Goal: Information Seeking & Learning: Learn about a topic

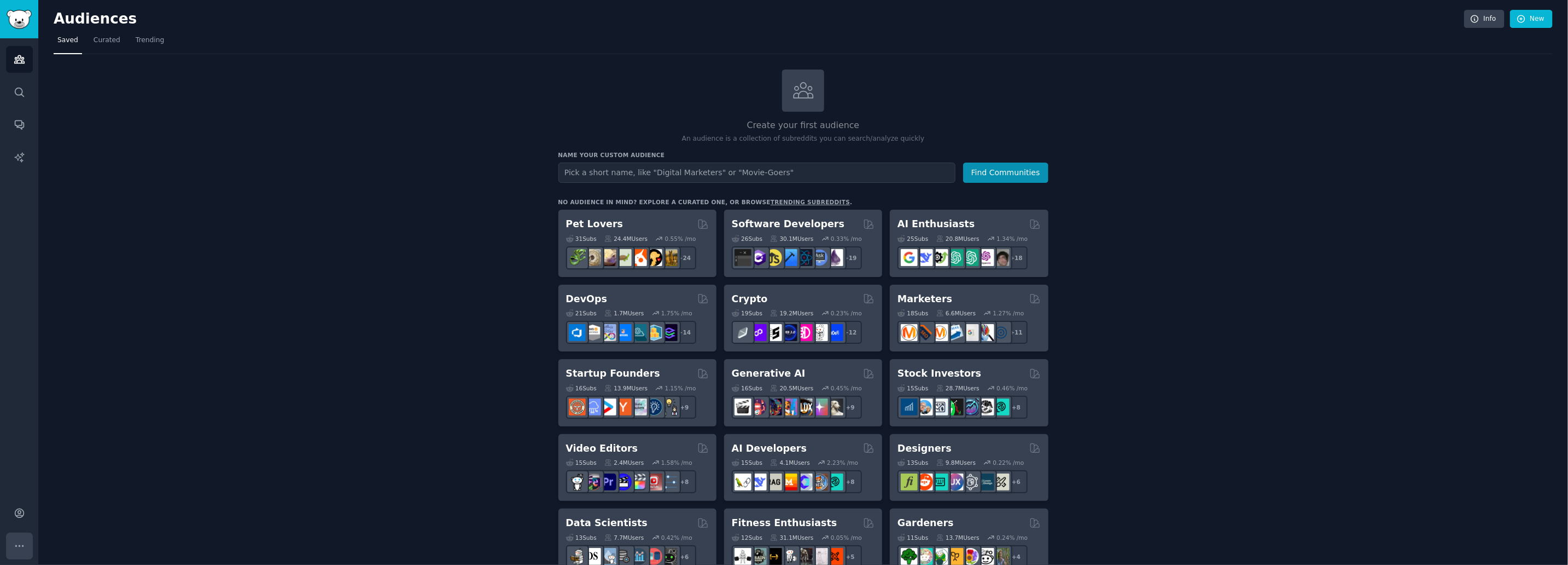
click at [13, 544] on button "More" at bounding box center [19, 546] width 27 height 27
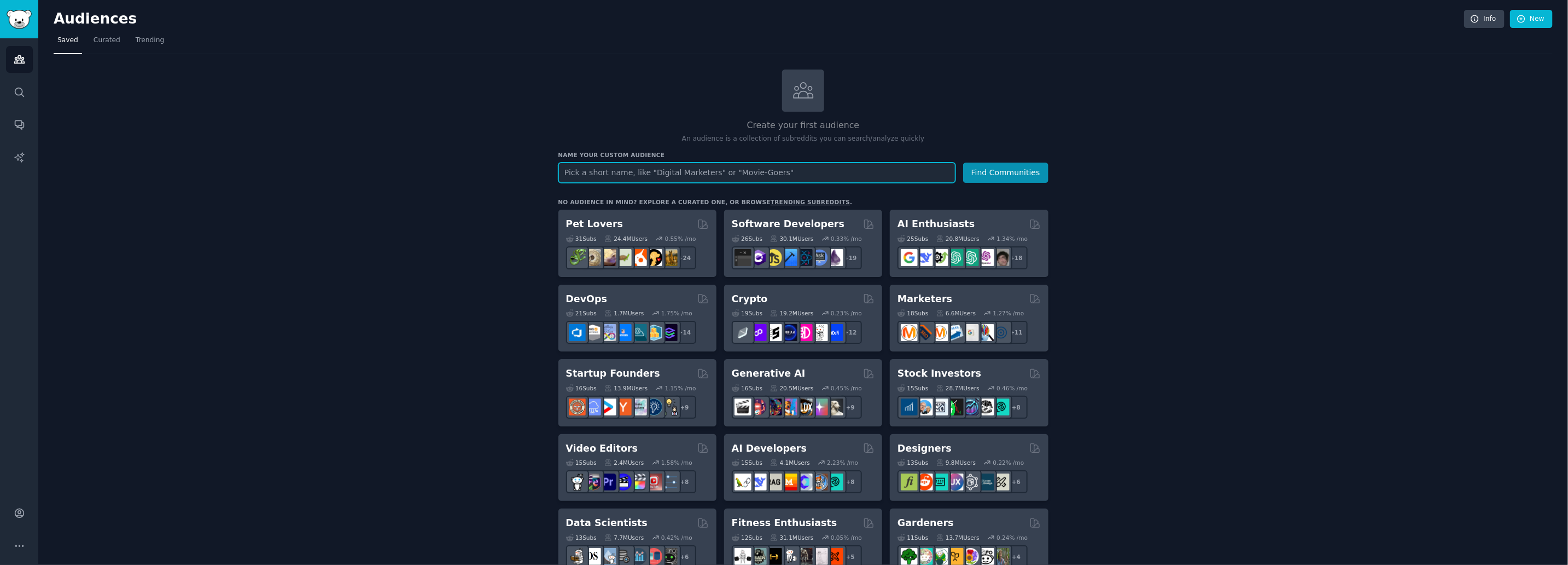
click at [632, 169] on input "text" at bounding box center [757, 172] width 397 height 20
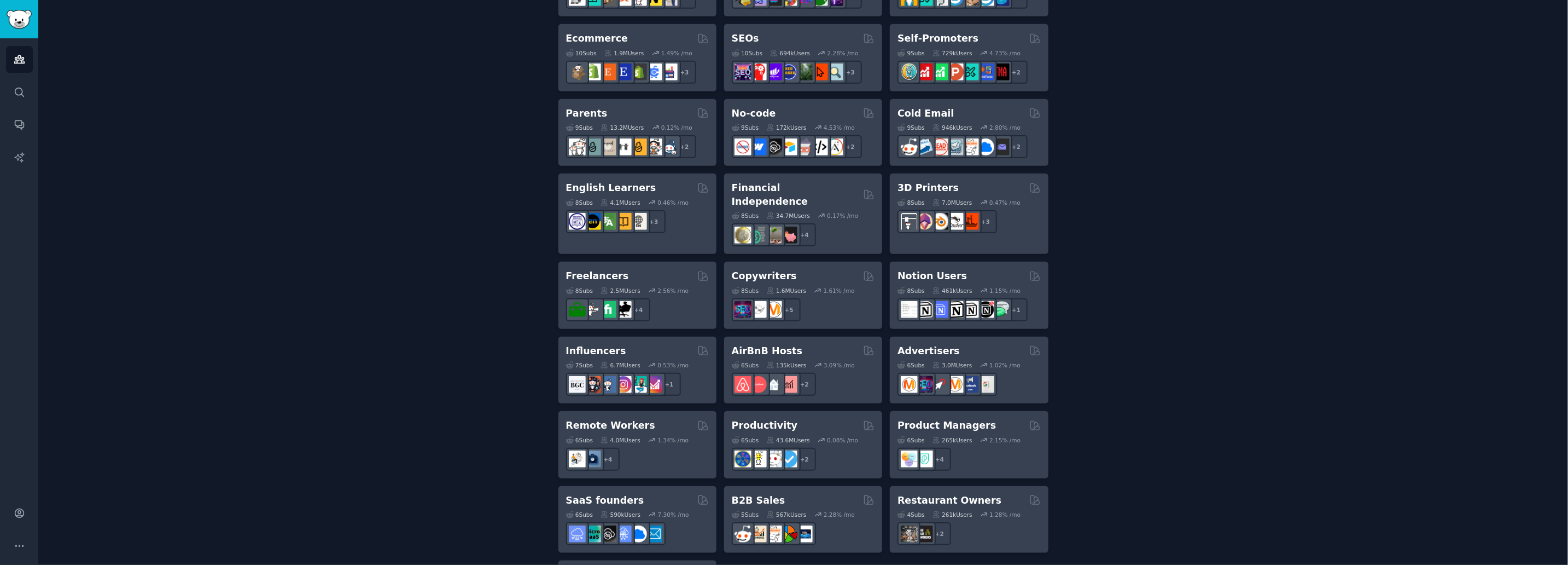
scroll to position [478, 0]
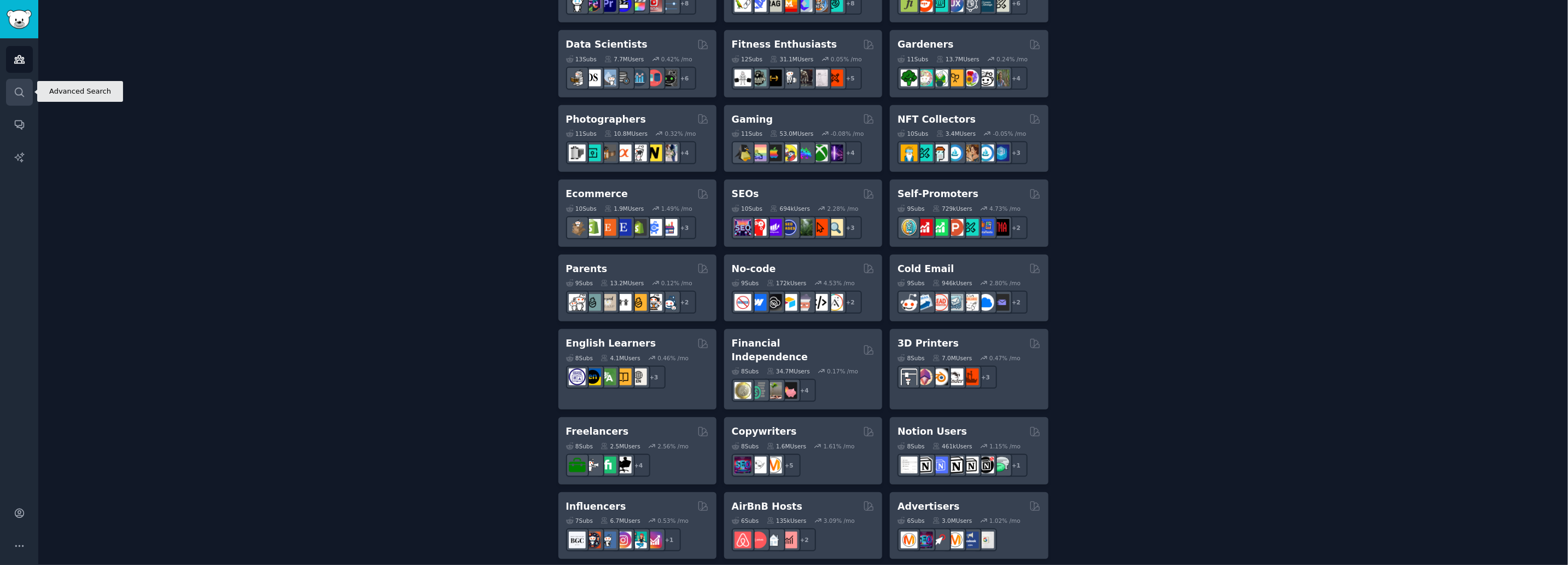
click at [19, 95] on icon "Sidebar" at bounding box center [19, 91] width 11 height 11
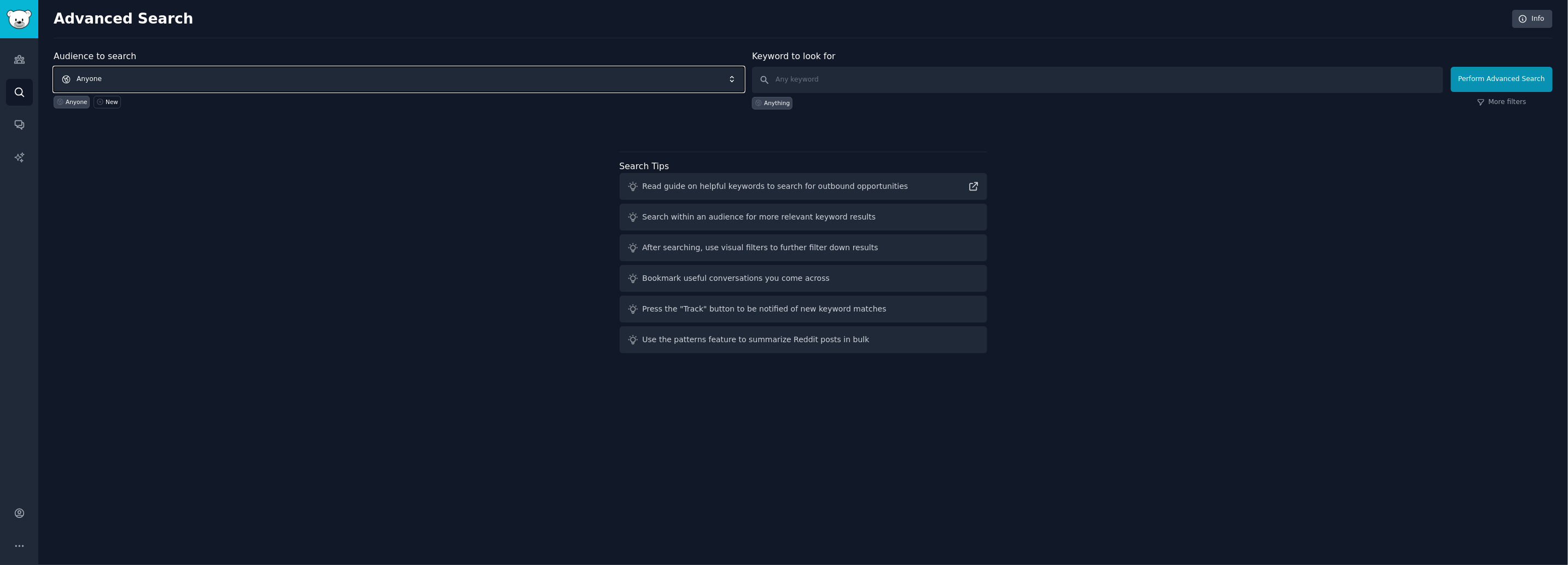
click at [117, 78] on span "Anyone" at bounding box center [399, 80] width 691 height 25
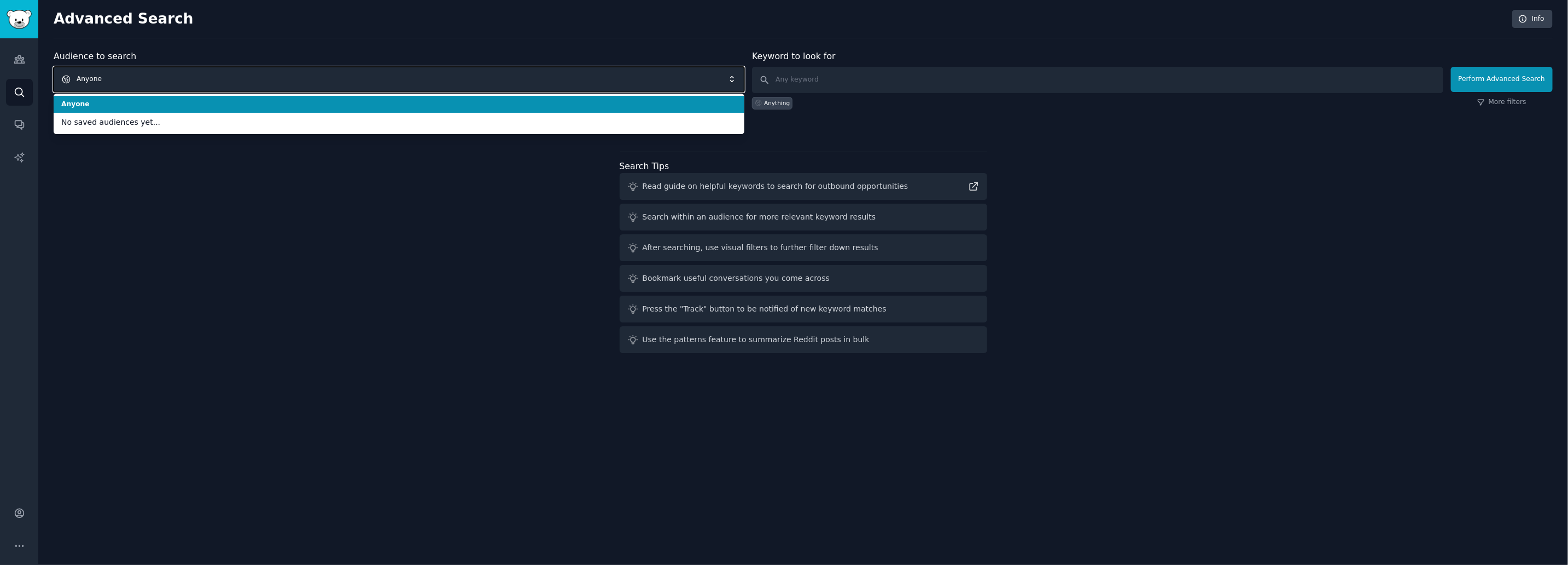
click at [119, 78] on span "Anyone" at bounding box center [399, 80] width 691 height 25
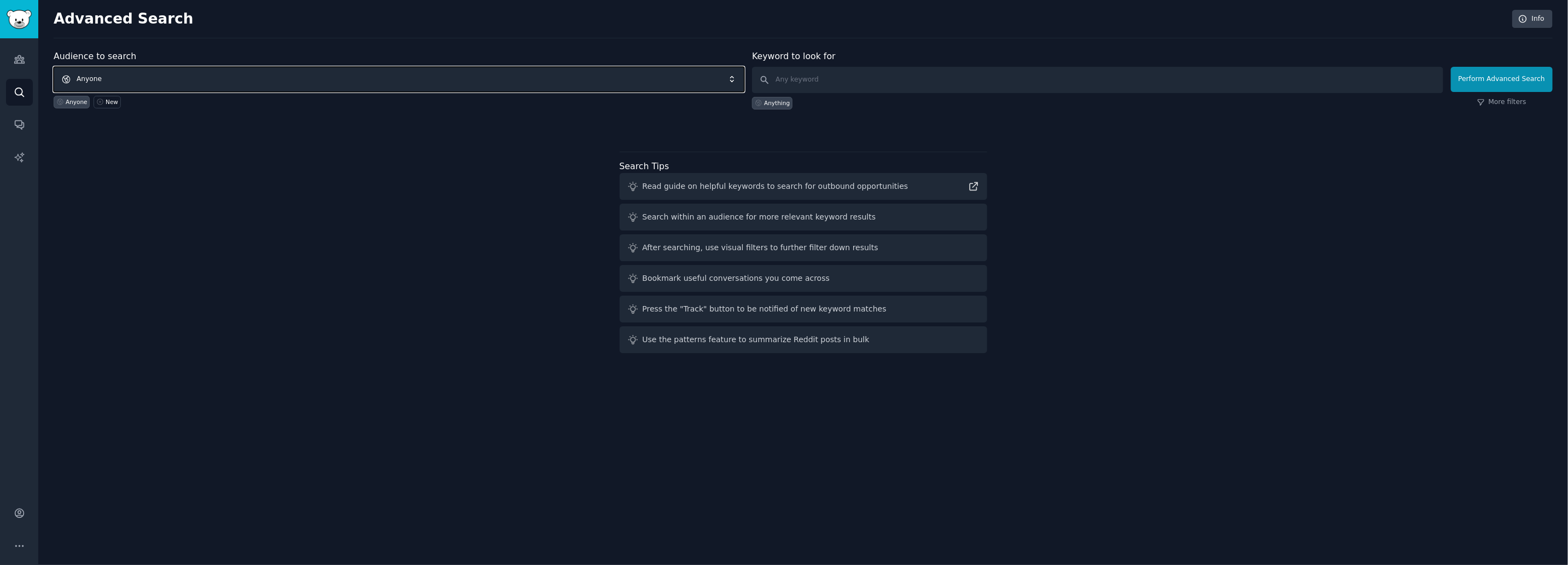
click at [735, 78] on span "Anyone" at bounding box center [399, 80] width 691 height 25
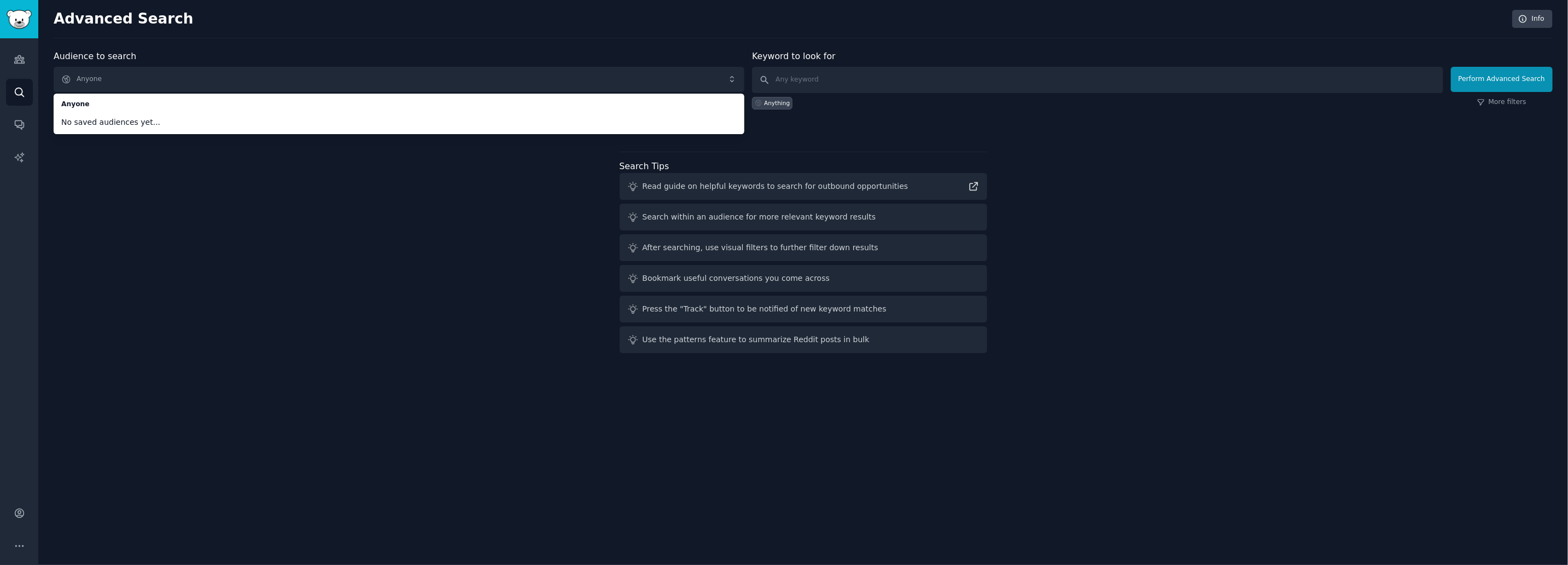
click at [131, 180] on div "Audience to search Anyone Anyone No saved audiences yet... Anyone New Keyword t…" at bounding box center [803, 204] width 1499 height 308
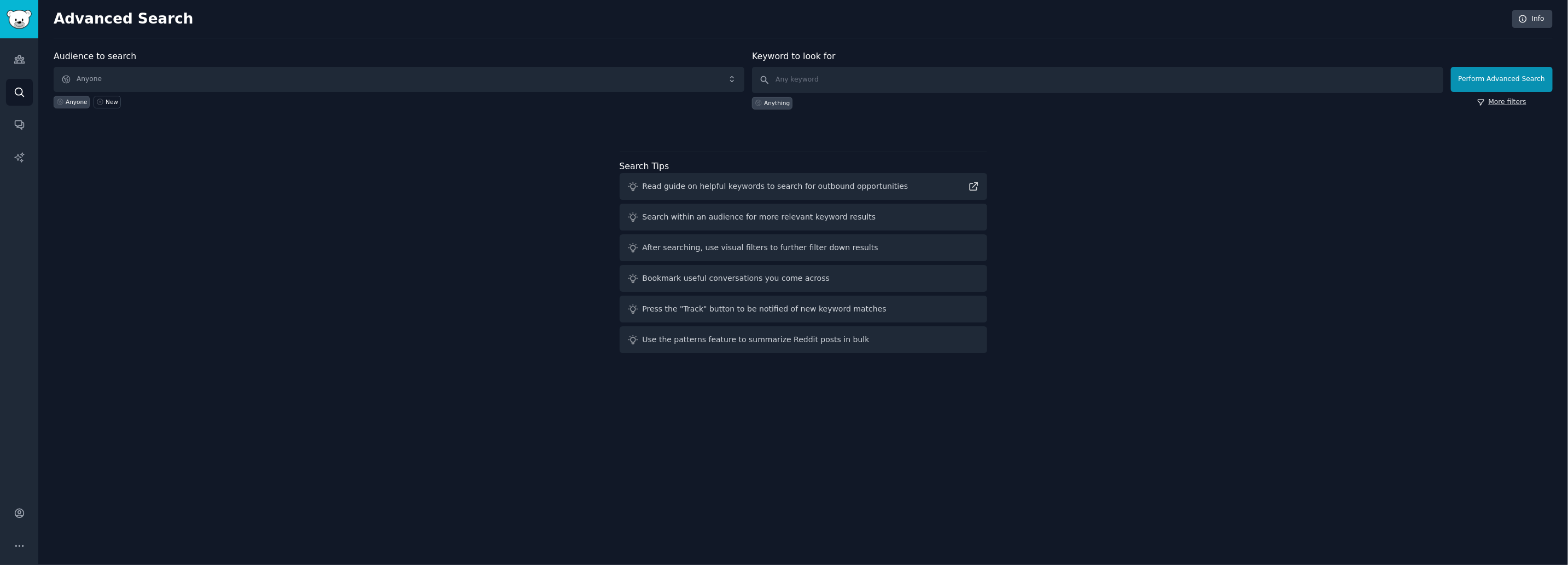
click at [1521, 102] on link "More filters" at bounding box center [1501, 102] width 49 height 10
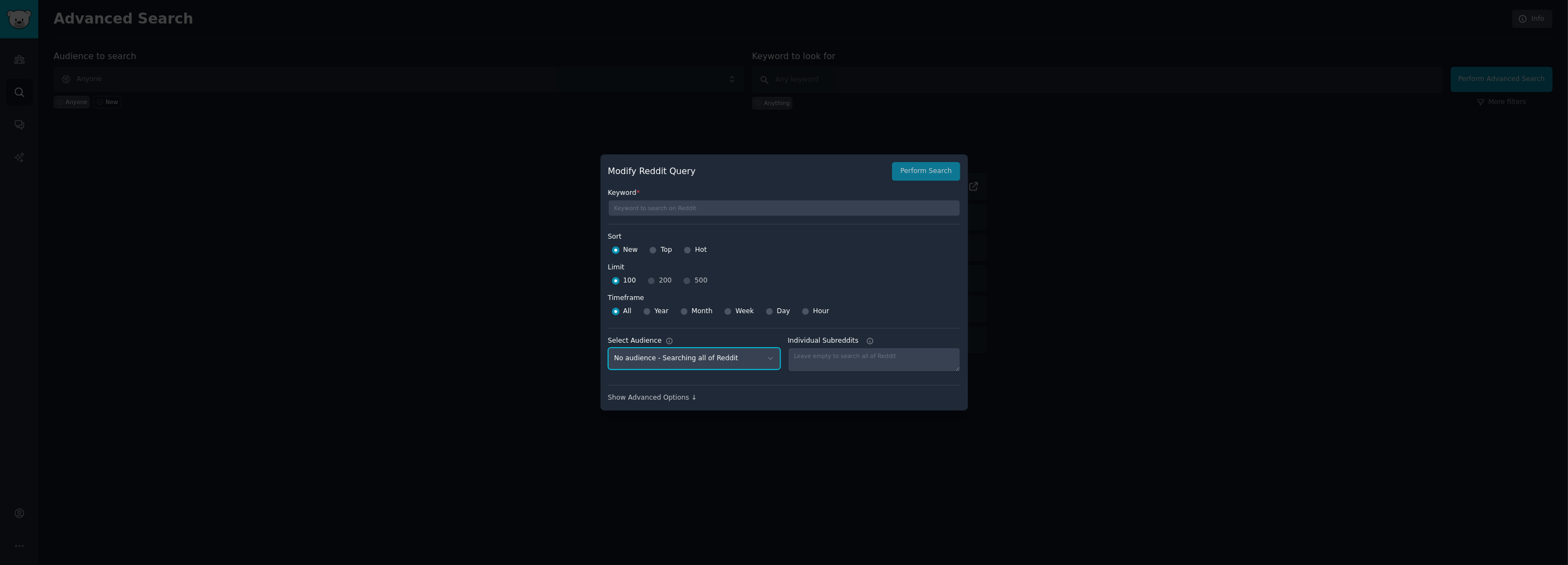
click at [640, 361] on select "No audience - Searching all of Reddit" at bounding box center [694, 358] width 172 height 22
click at [822, 355] on textarea "Individual Subreddits" at bounding box center [874, 359] width 172 height 24
click at [866, 341] on icon at bounding box center [870, 340] width 7 height 7
click at [865, 347] on textarea "Individual Subreddits" at bounding box center [874, 359] width 172 height 24
click at [672, 396] on div "Show Advanced Options ↓" at bounding box center [784, 398] width 352 height 10
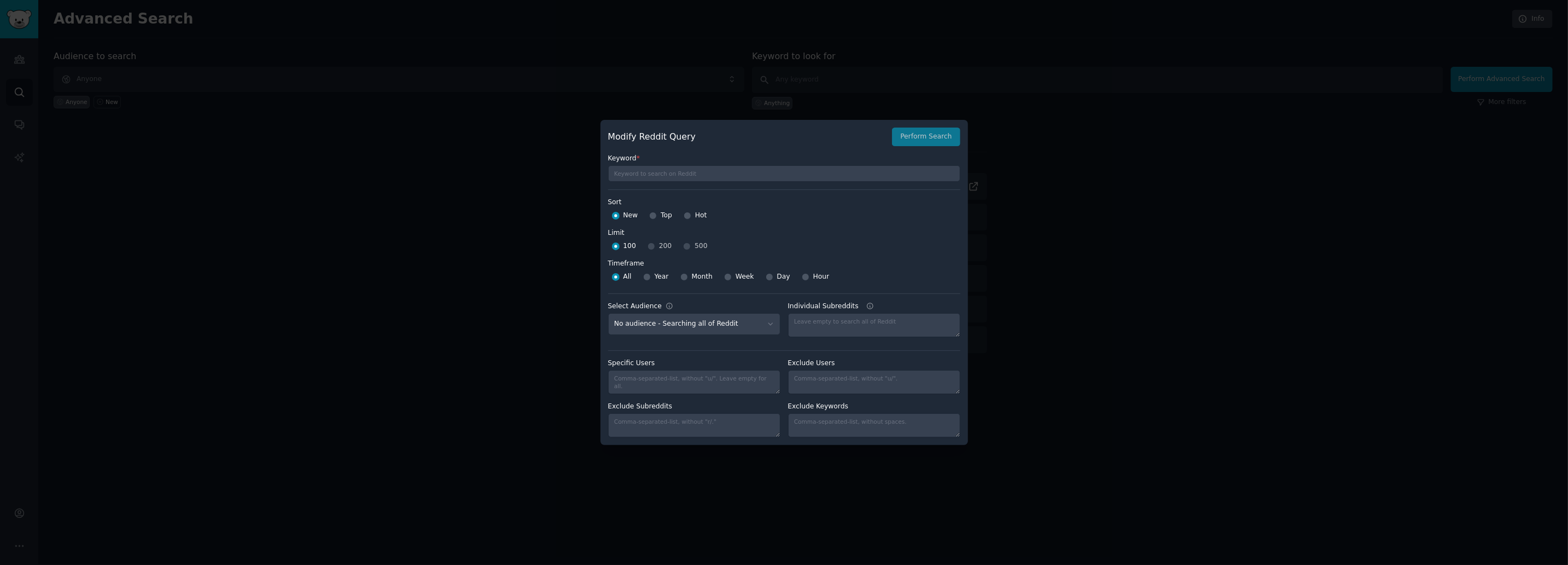
click at [1107, 217] on div at bounding box center [784, 282] width 1568 height 565
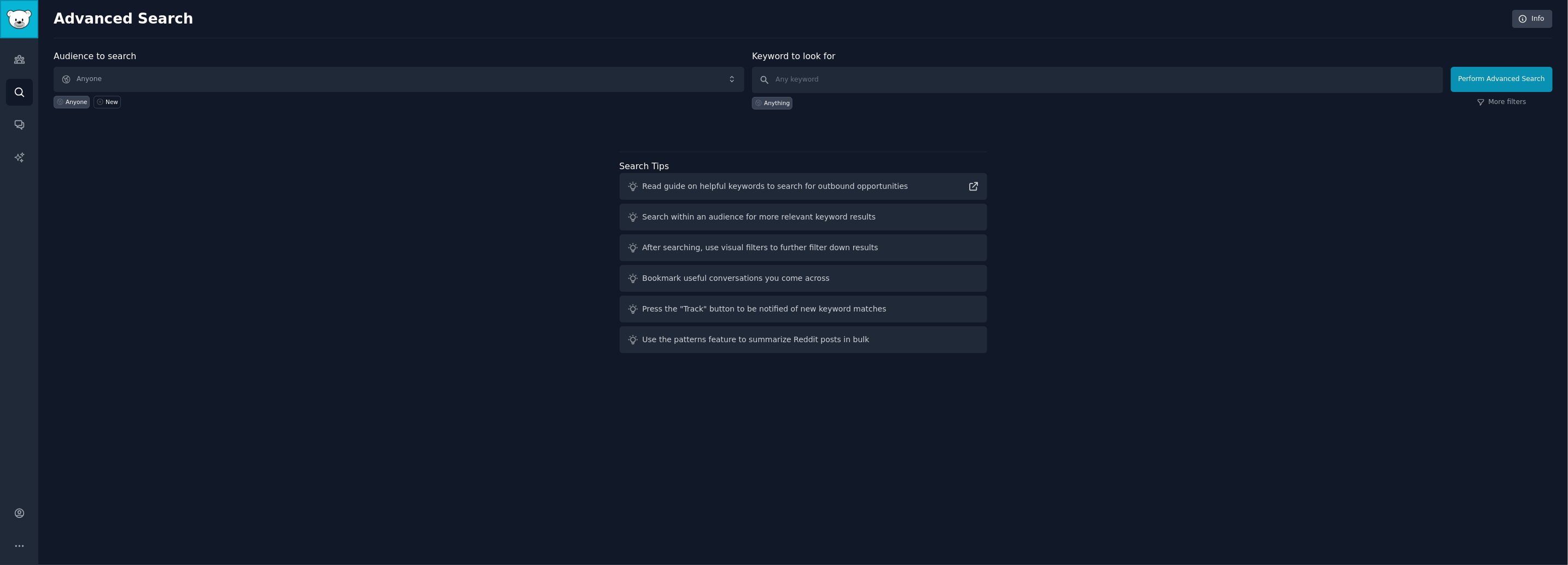
click at [20, 18] on img "Sidebar" at bounding box center [19, 19] width 25 height 19
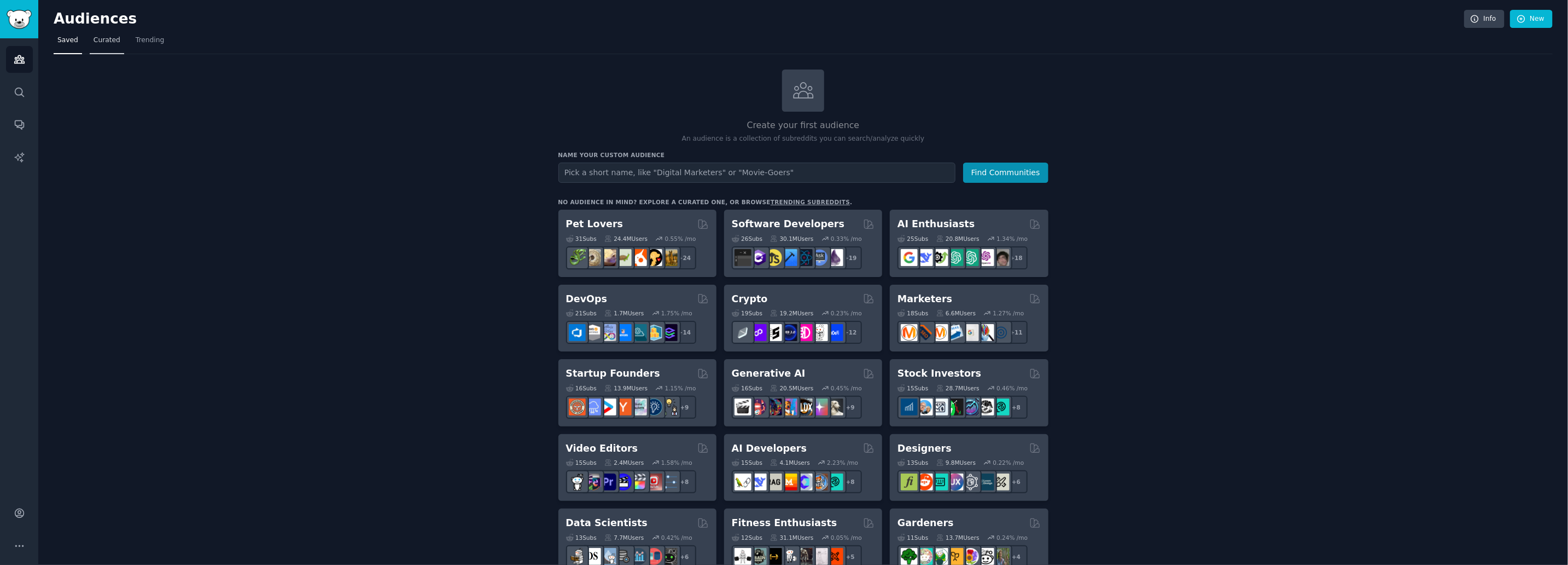
click at [115, 42] on link "Curated" at bounding box center [107, 43] width 34 height 22
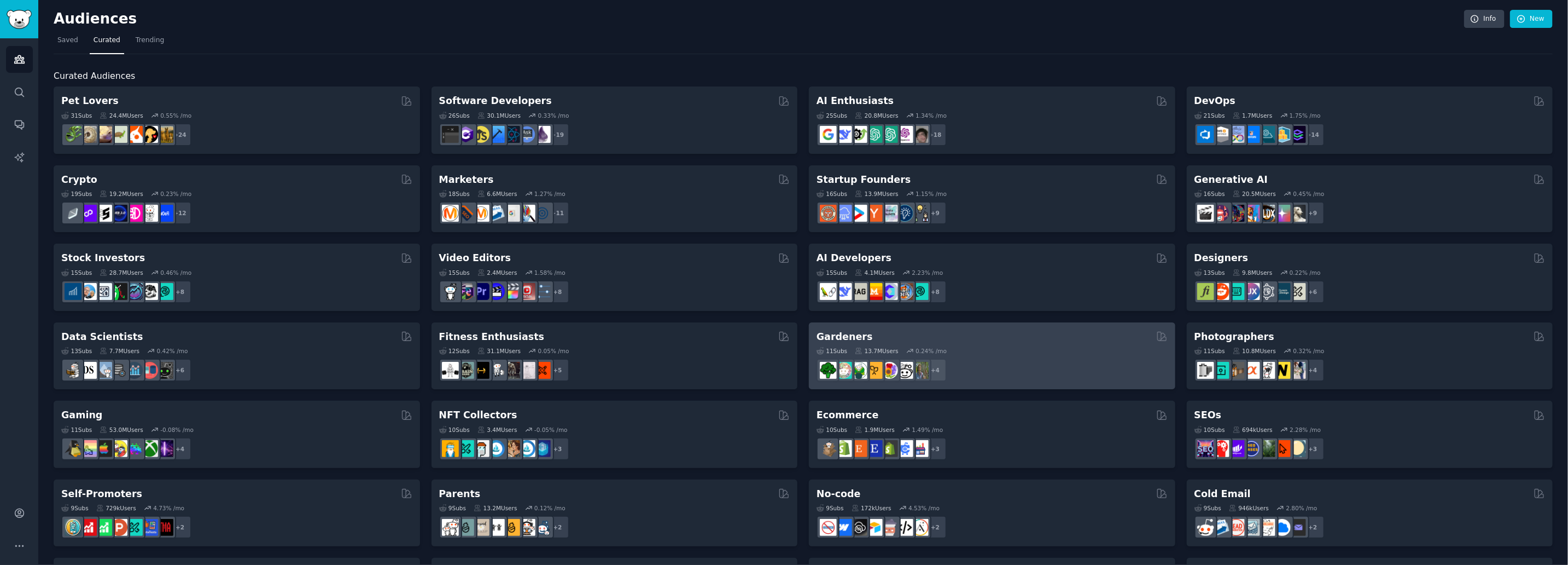
click at [842, 334] on h2 "Gardeners" at bounding box center [845, 337] width 56 height 13
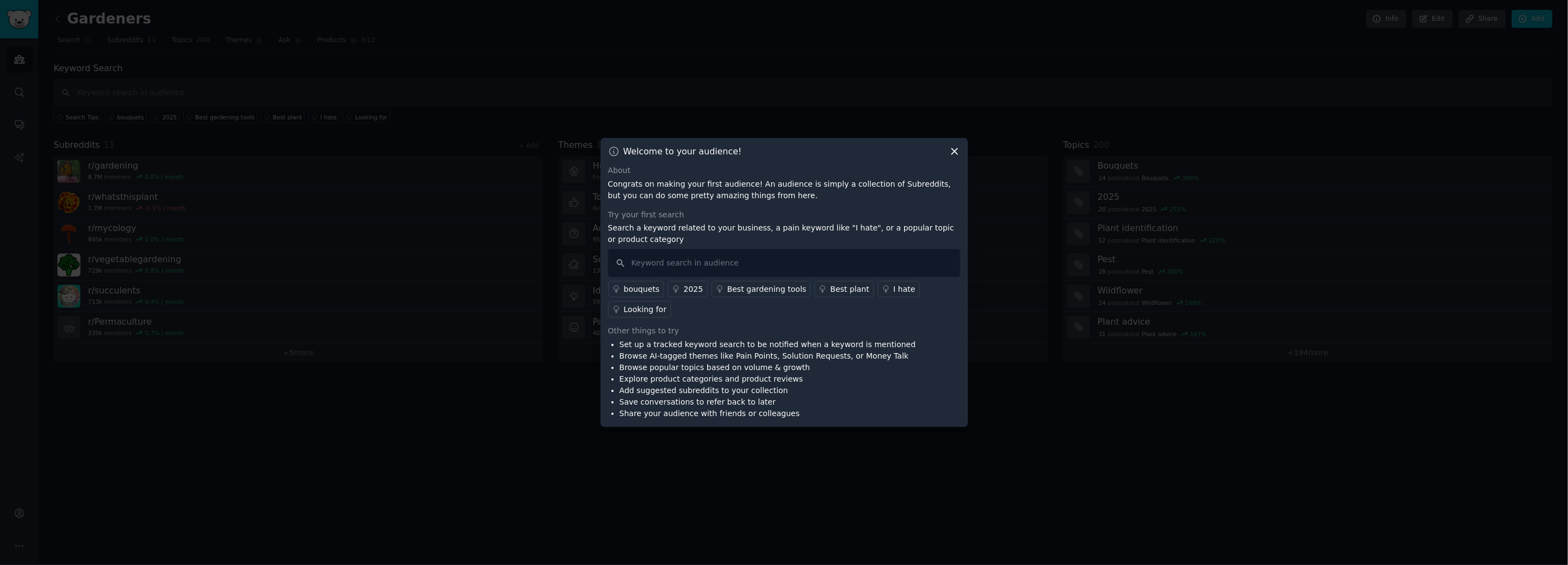
click at [951, 149] on icon at bounding box center [954, 152] width 6 height 6
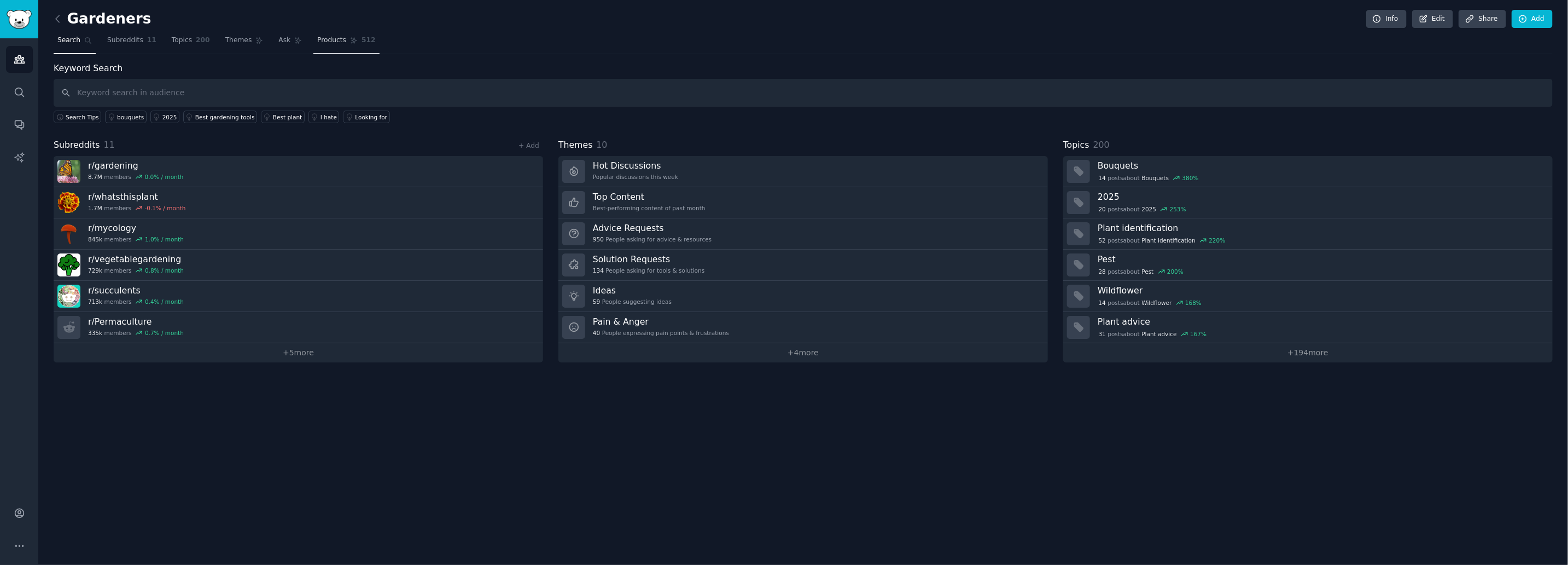
drag, startPoint x: 322, startPoint y: 37, endPoint x: 328, endPoint y: 38, distance: 6.1
click at [322, 37] on span "Products" at bounding box center [331, 40] width 29 height 10
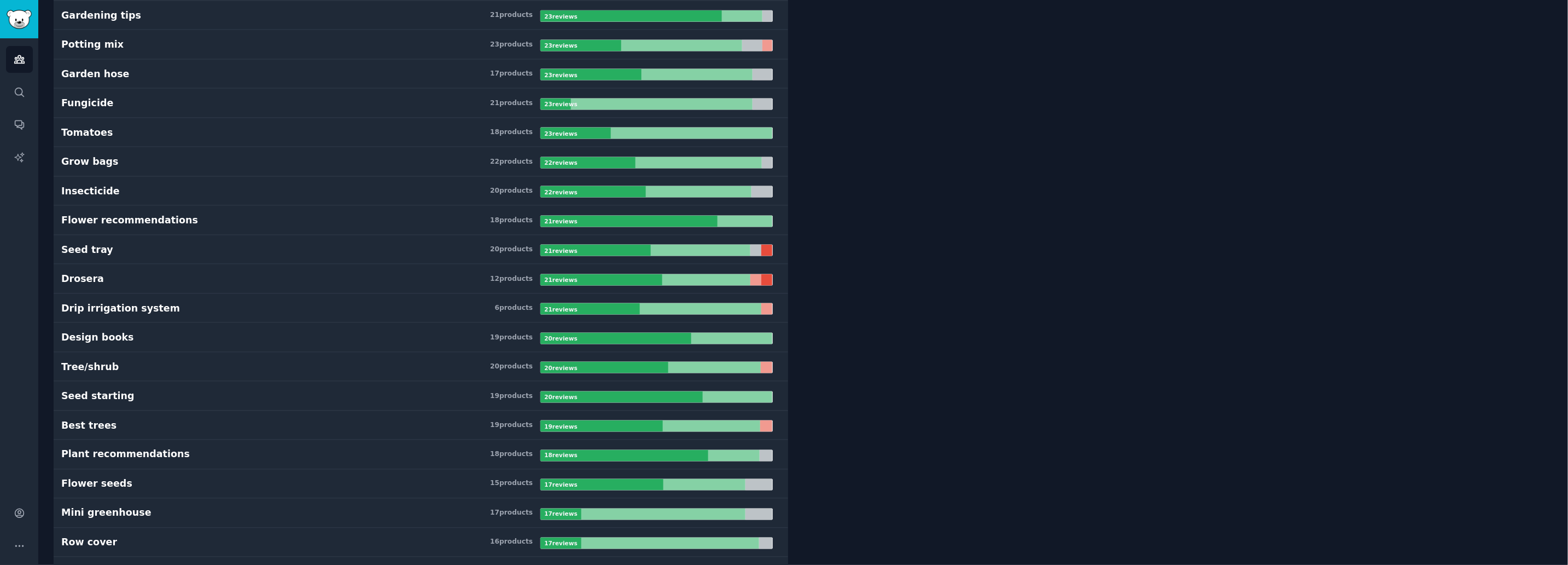
scroll to position [984, 0]
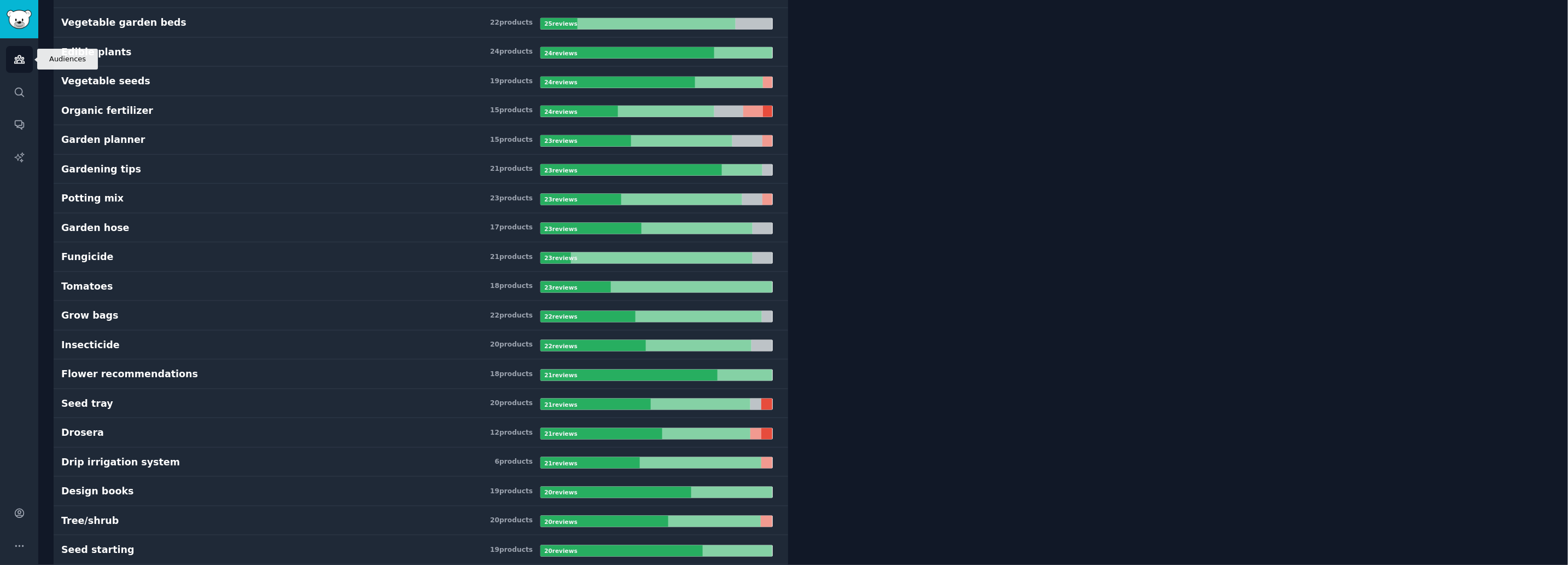
click at [20, 57] on icon "Sidebar" at bounding box center [19, 59] width 10 height 7
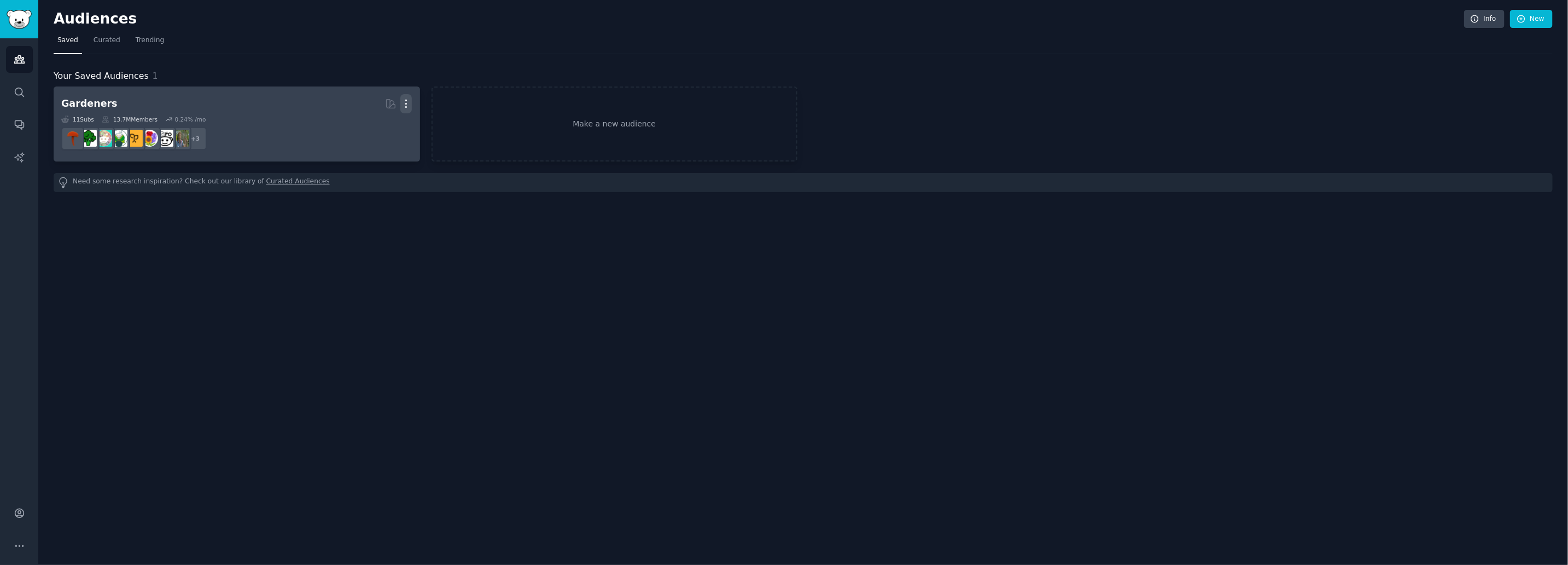
click at [403, 100] on icon "button" at bounding box center [406, 103] width 11 height 11
click at [384, 132] on div "Delete" at bounding box center [369, 126] width 52 height 23
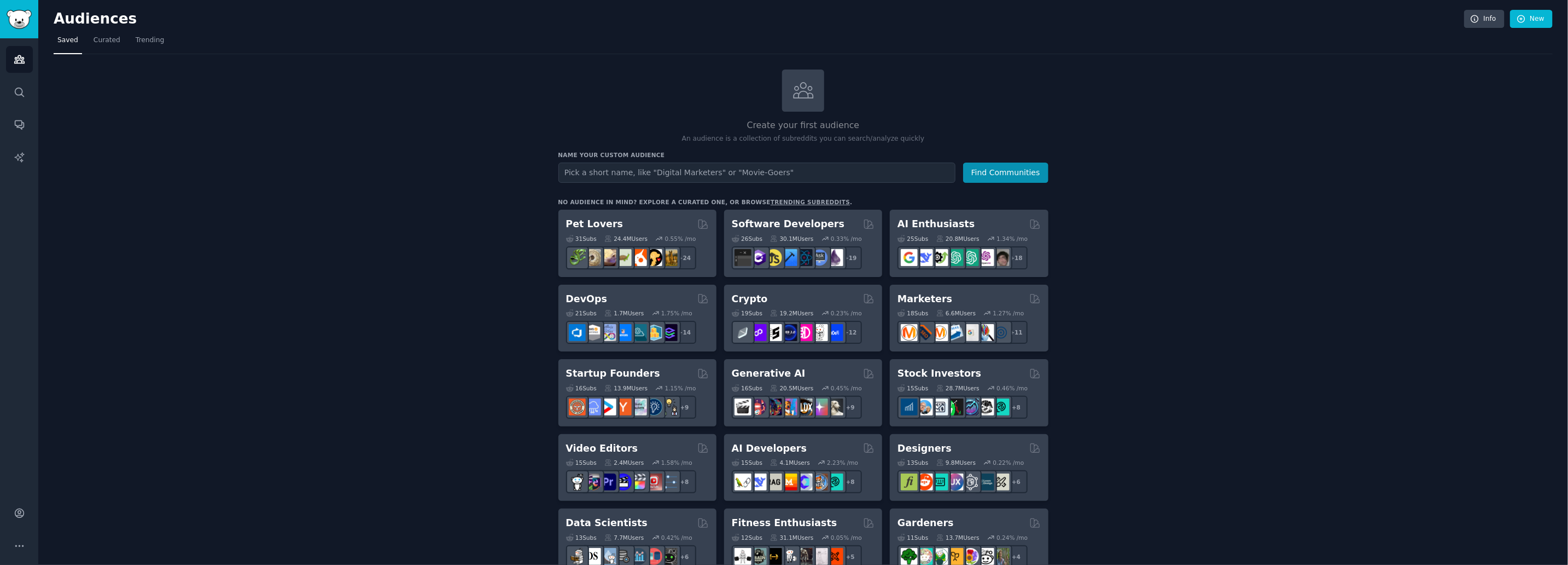
click at [784, 173] on input "text" at bounding box center [757, 172] width 397 height 20
type input "australian"
click at [963, 163] on button "Find Communities" at bounding box center [1005, 172] width 85 height 20
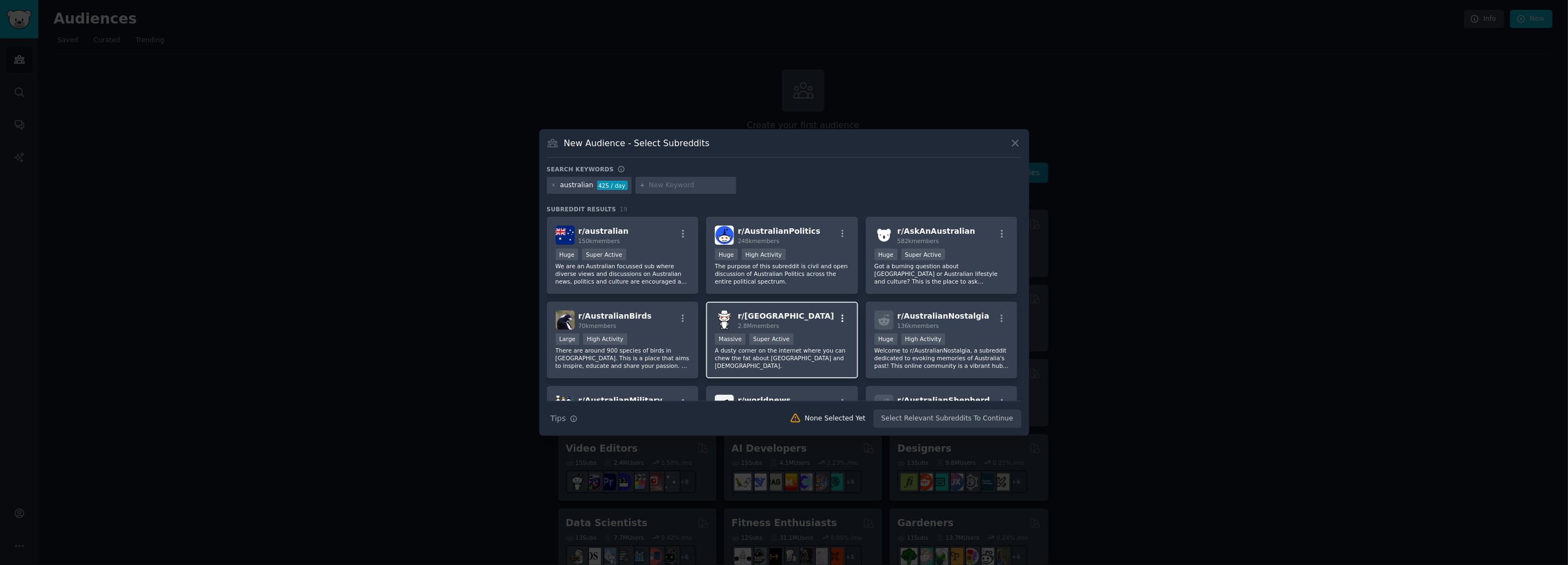
click at [842, 314] on icon "button" at bounding box center [842, 318] width 10 height 10
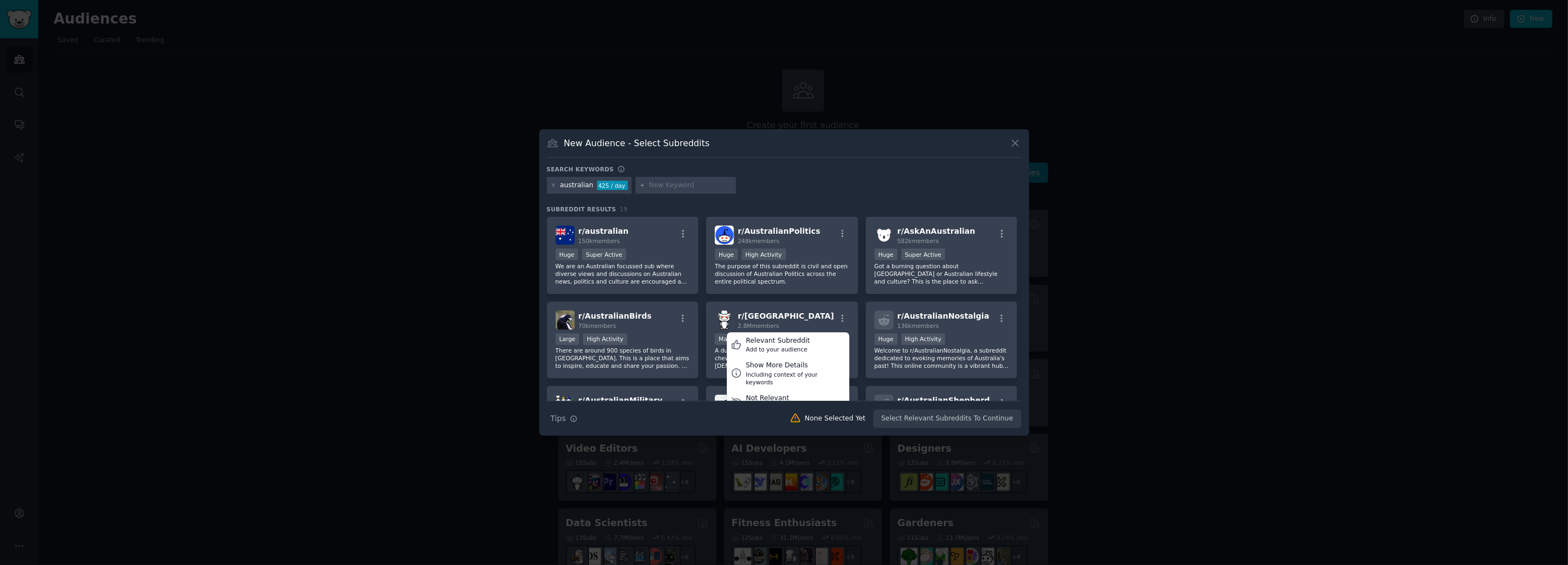
click at [949, 185] on div "australian 425 / day" at bounding box center [784, 187] width 475 height 22
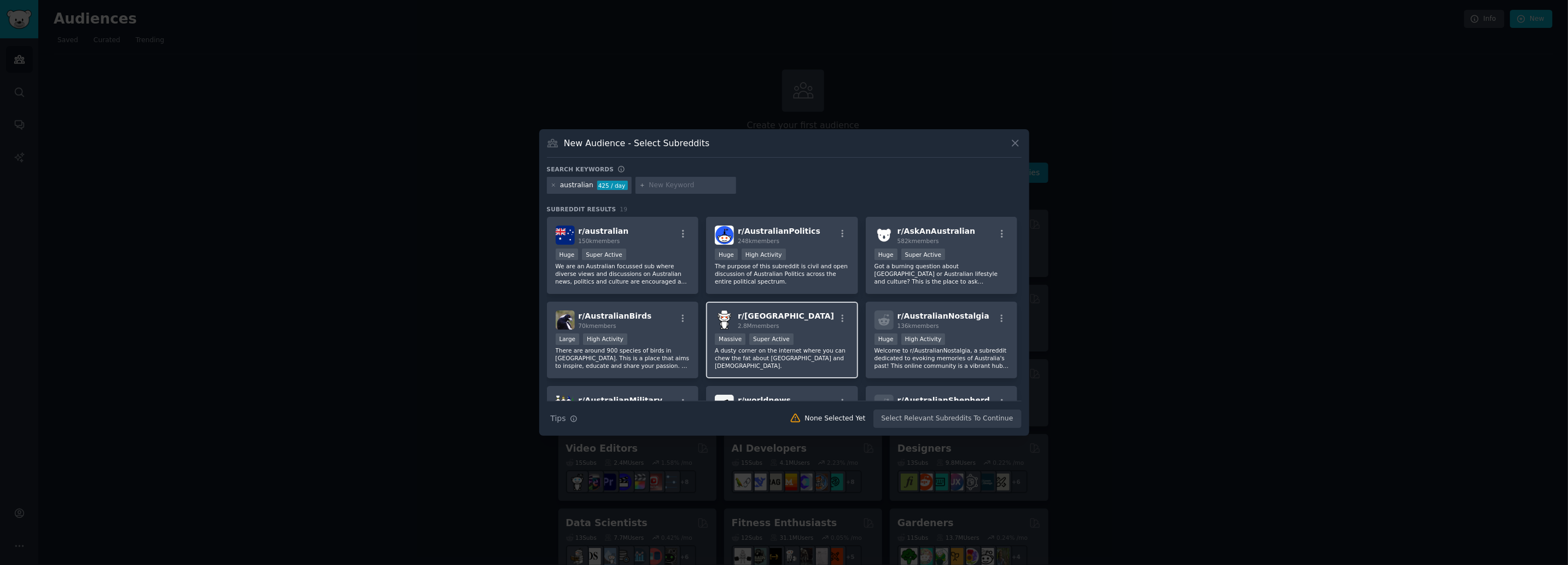
click at [820, 351] on p "A dusty corner on the internet where you can chew the fat about [GEOGRAPHIC_DAT…" at bounding box center [781, 358] width 134 height 23
click at [971, 420] on button "Create Audience" at bounding box center [985, 419] width 72 height 19
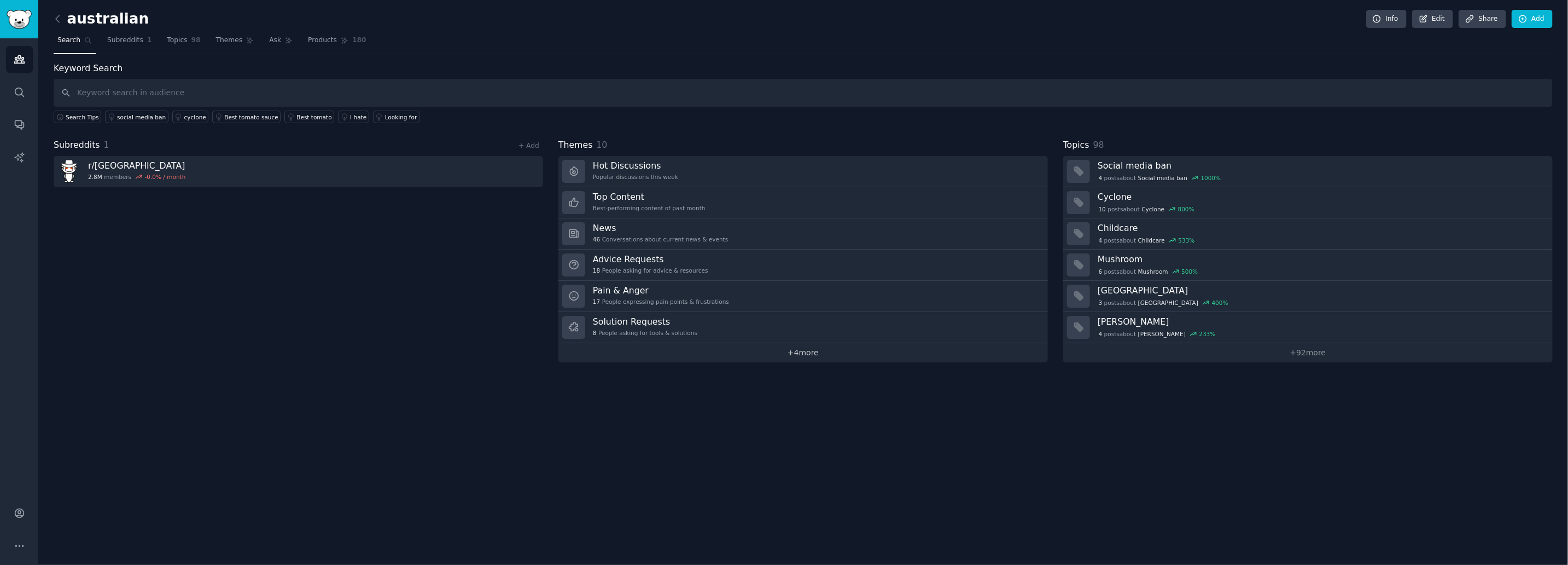
click at [750, 352] on link "+ 4 more" at bounding box center [803, 353] width 489 height 19
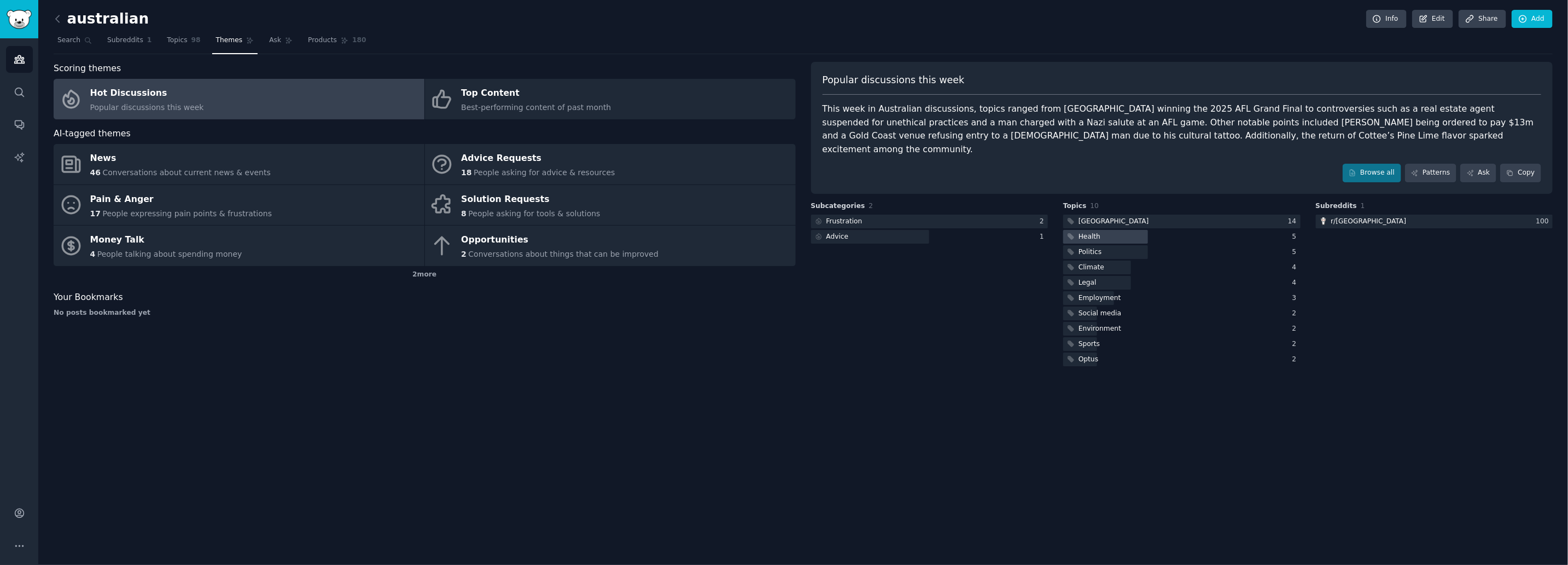
click at [1098, 230] on div "Health" at bounding box center [1082, 236] width 39 height 13
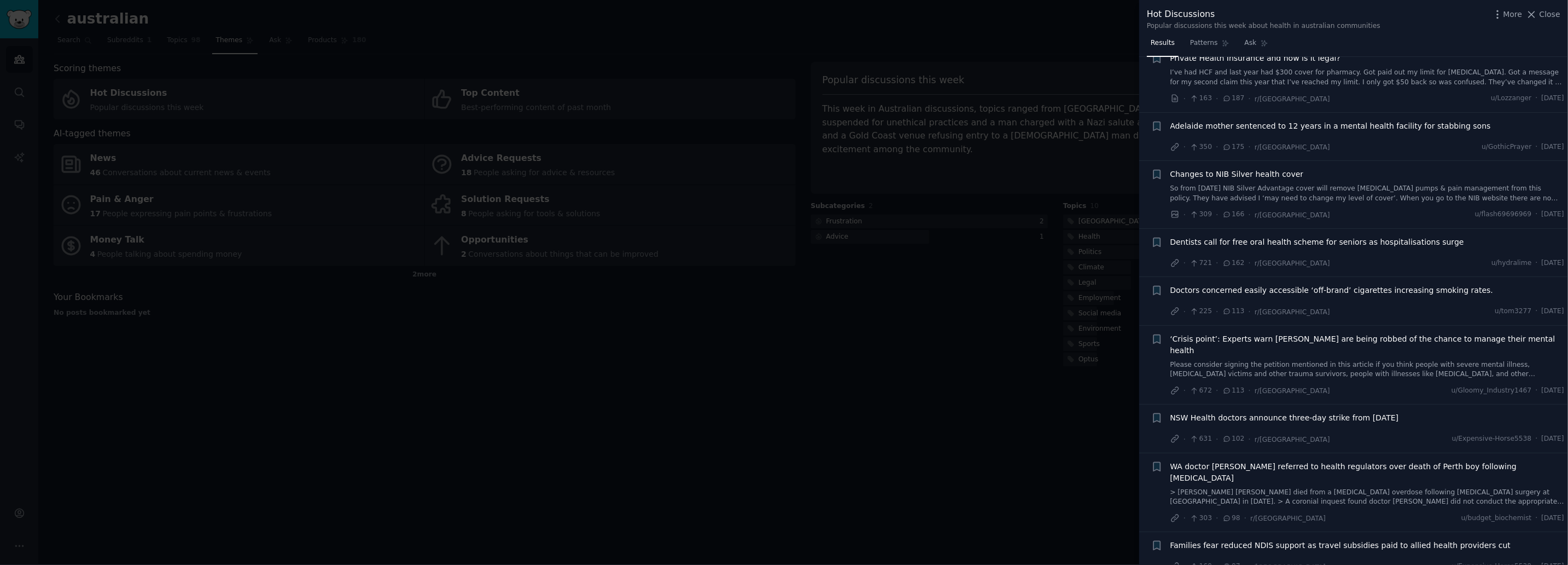
scroll to position [546, 0]
click at [1549, 16] on span "Close" at bounding box center [1549, 14] width 21 height 11
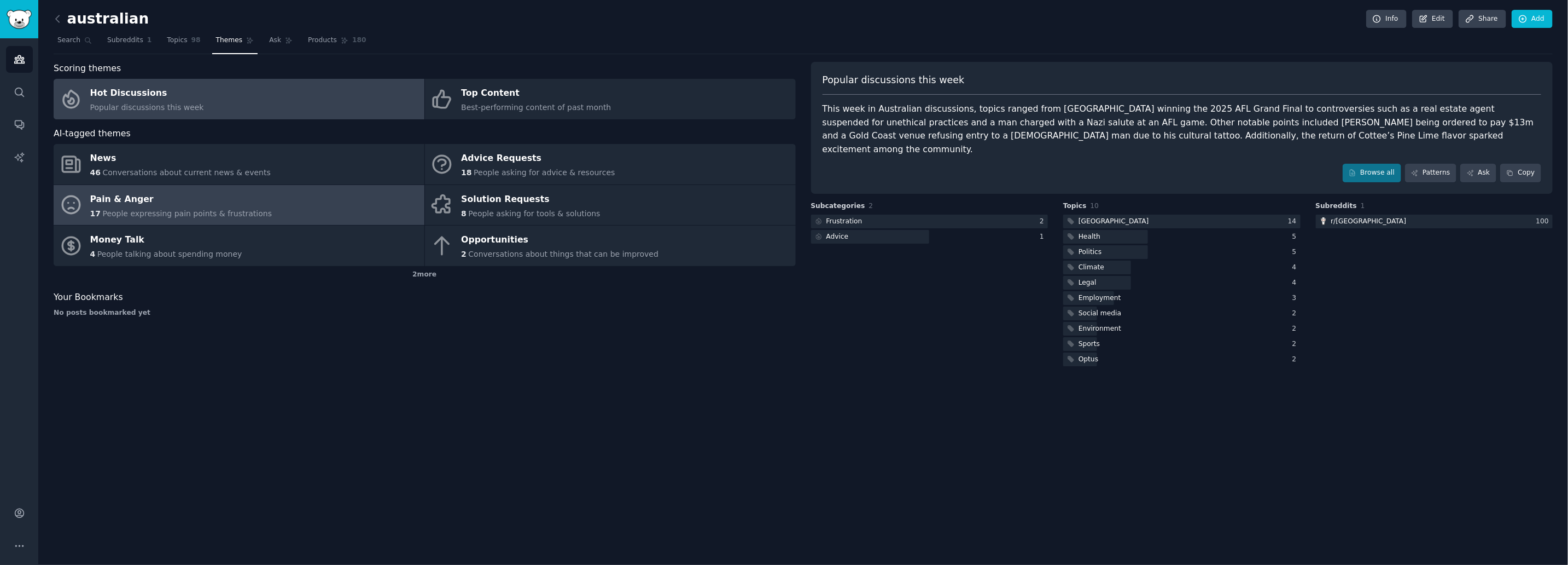
click at [146, 213] on span "People expressing pain points & frustrations" at bounding box center [187, 213] width 169 height 9
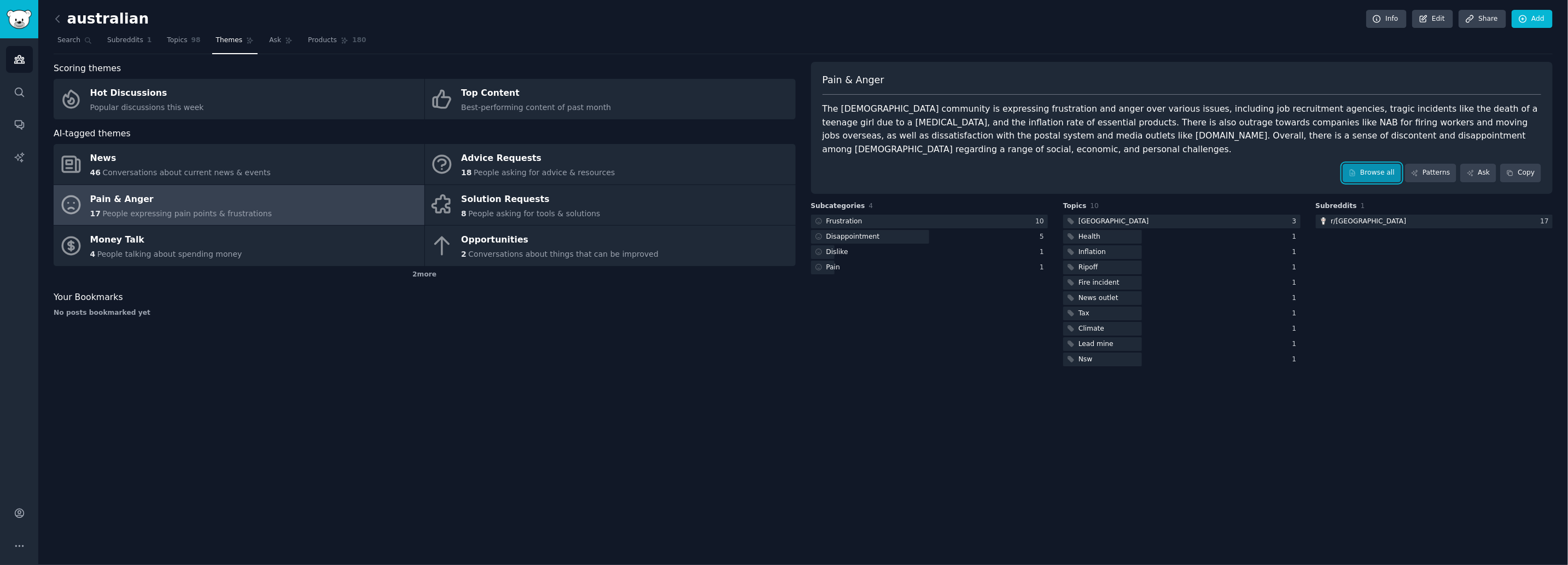
click at [1387, 164] on link "Browse all" at bounding box center [1371, 172] width 59 height 19
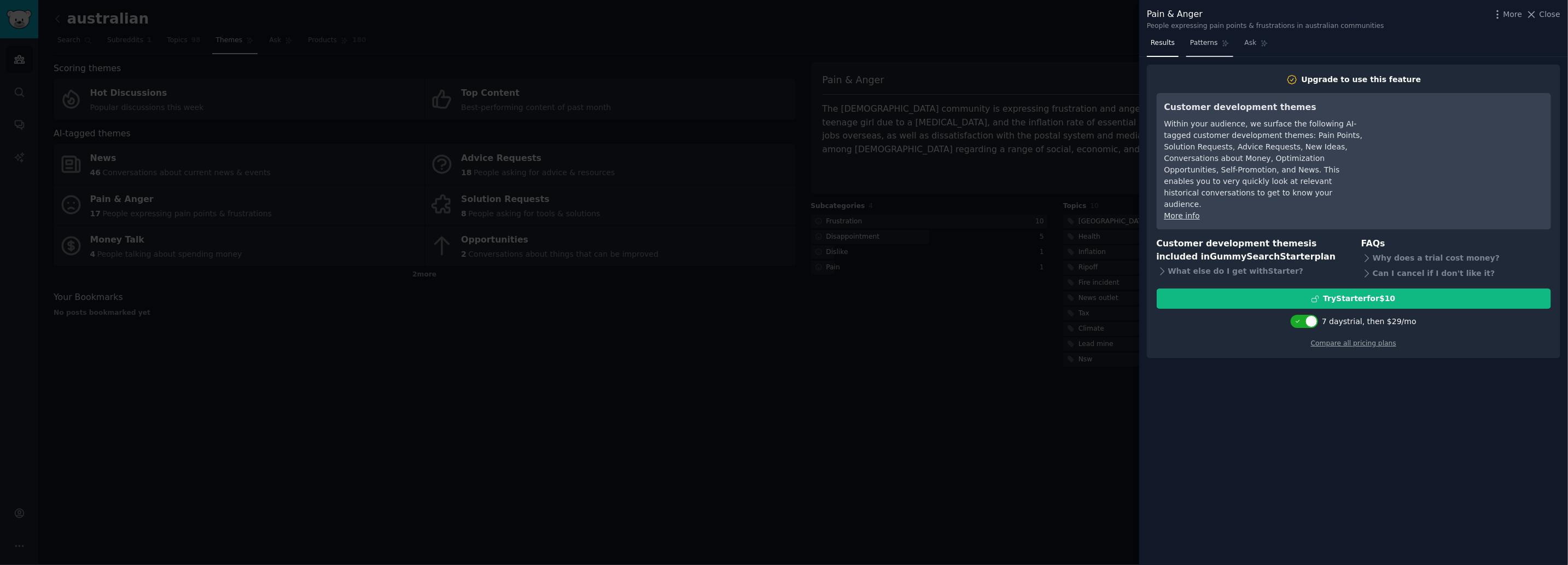
click at [1203, 43] on span "Patterns" at bounding box center [1203, 43] width 27 height 10
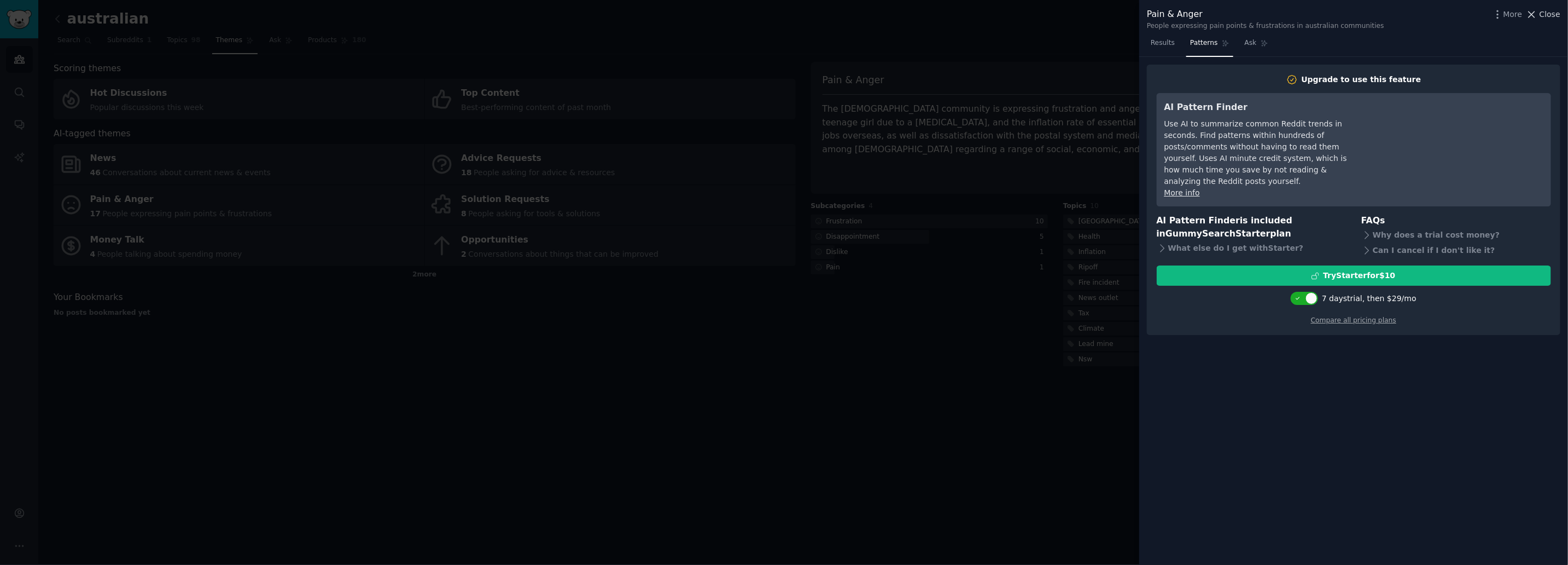
click at [1552, 16] on span "Close" at bounding box center [1549, 14] width 21 height 11
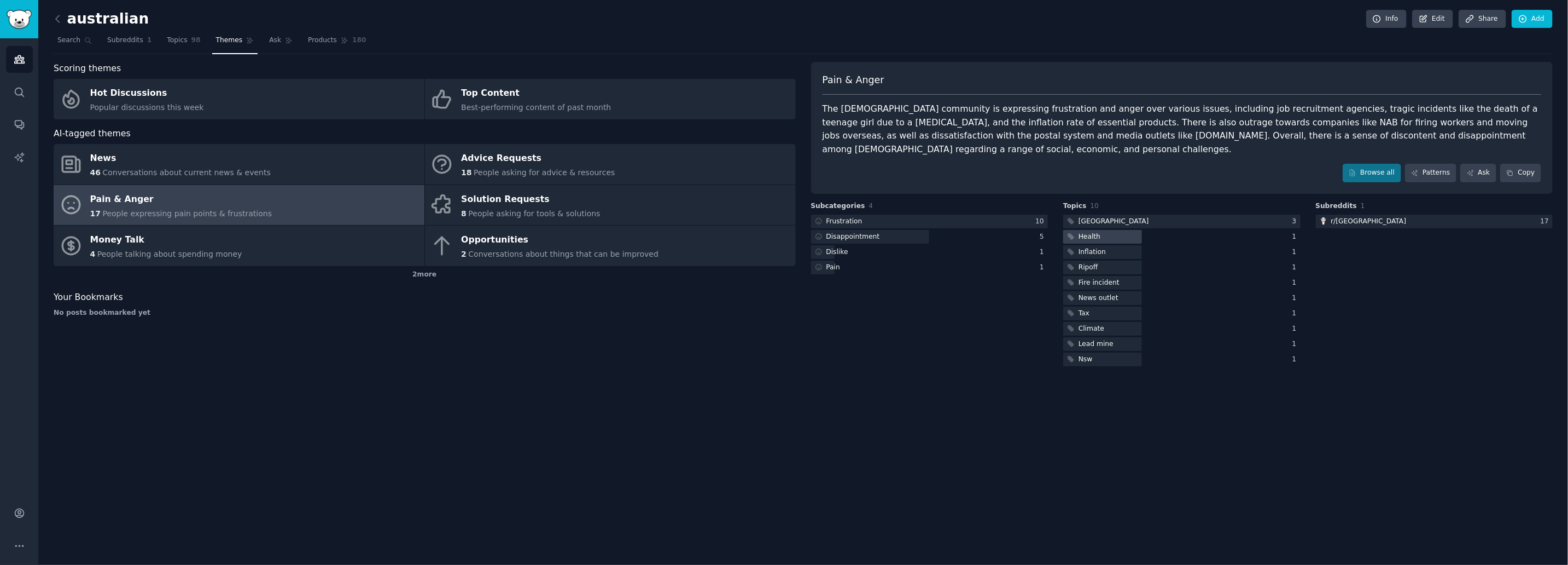
click at [1098, 232] on div "Health" at bounding box center [1089, 236] width 22 height 10
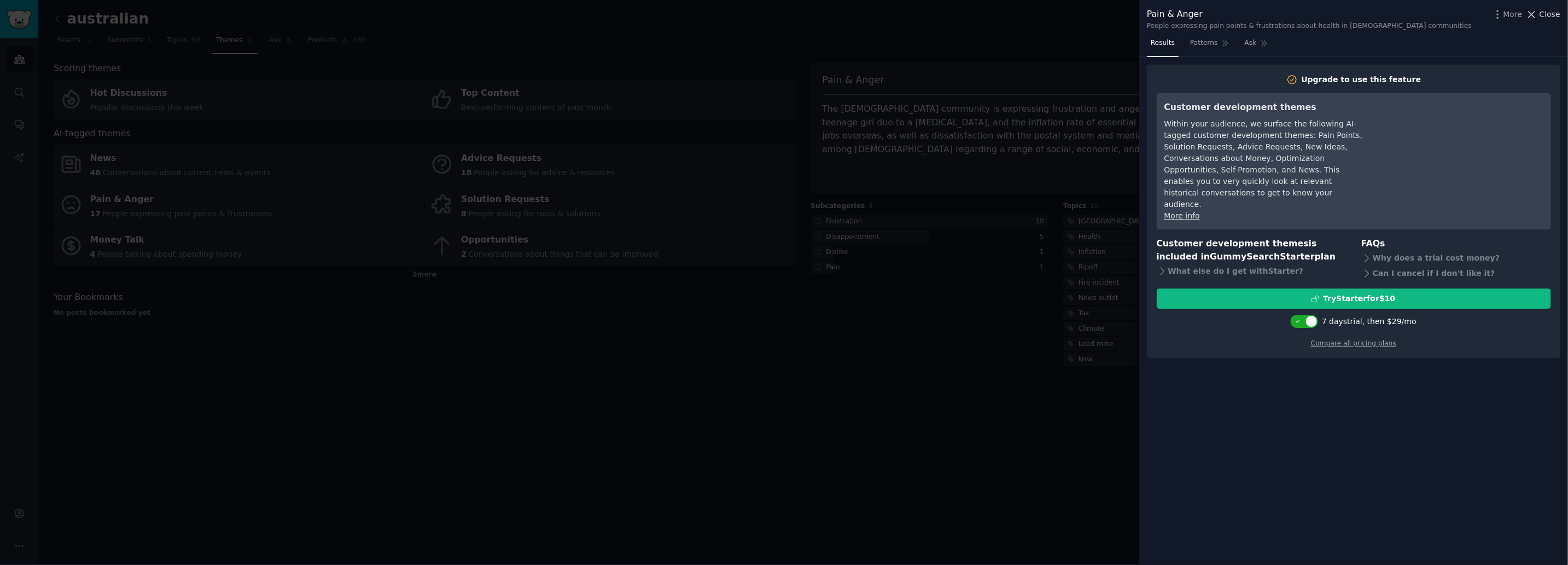
click at [1555, 10] on span "Close" at bounding box center [1549, 14] width 21 height 11
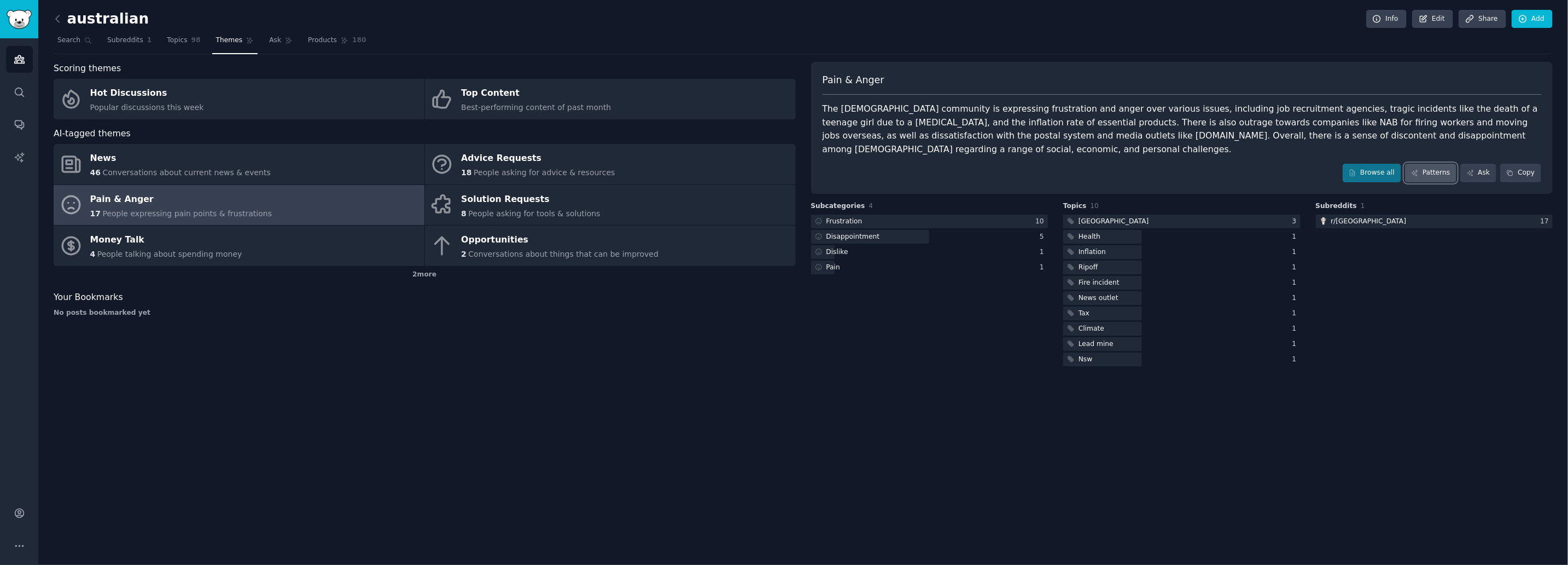
click at [1438, 164] on link "Patterns" at bounding box center [1430, 172] width 51 height 19
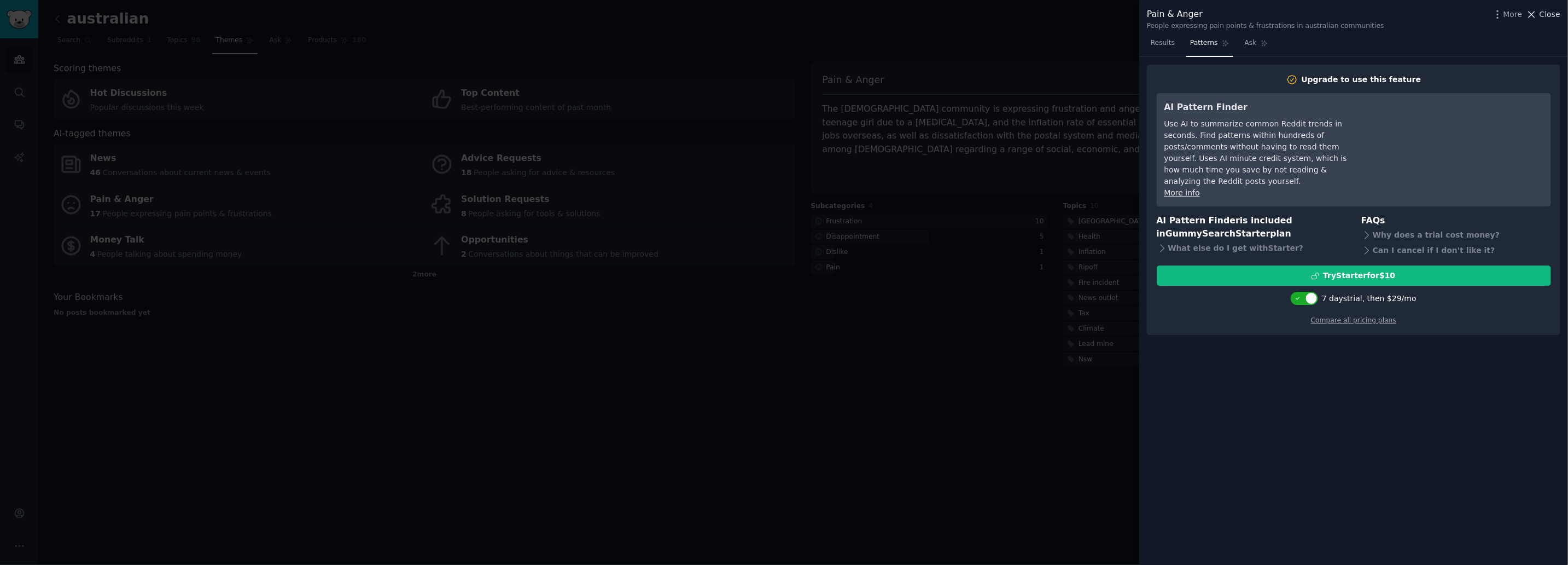
click at [1551, 10] on span "Close" at bounding box center [1549, 14] width 21 height 11
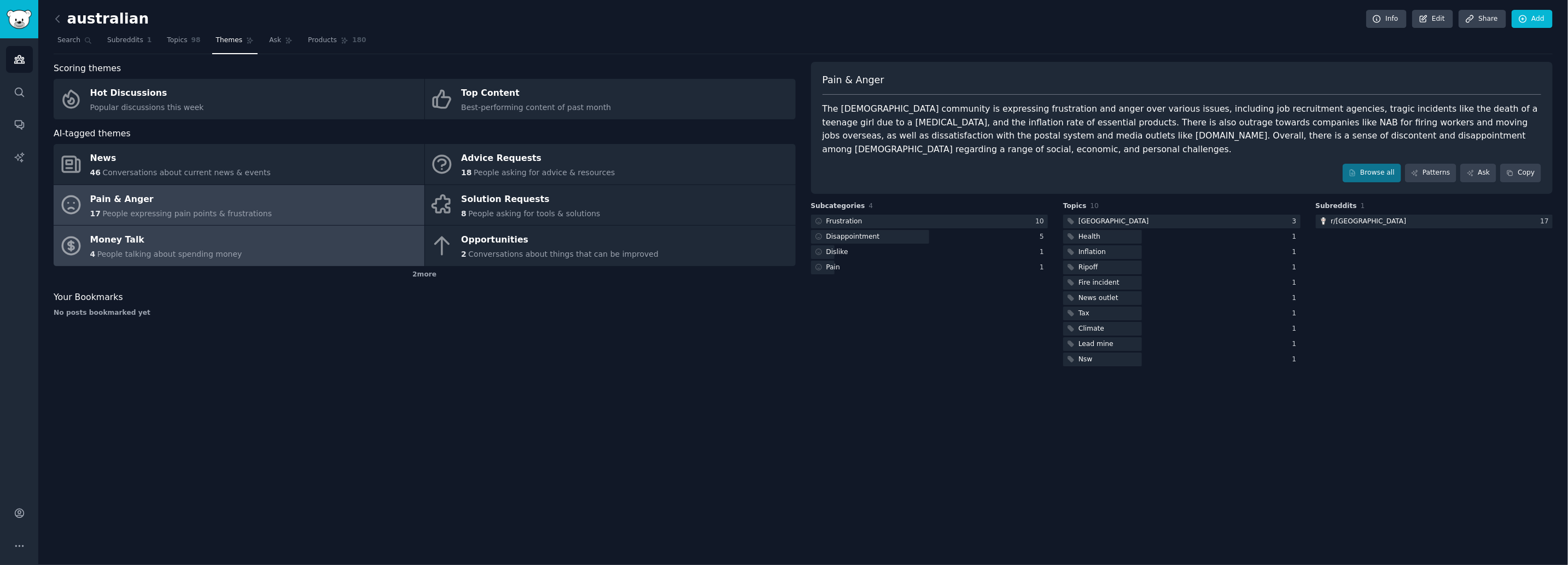
click at [305, 244] on link "Money Talk 4 People talking about spending money" at bounding box center [238, 245] width 371 height 40
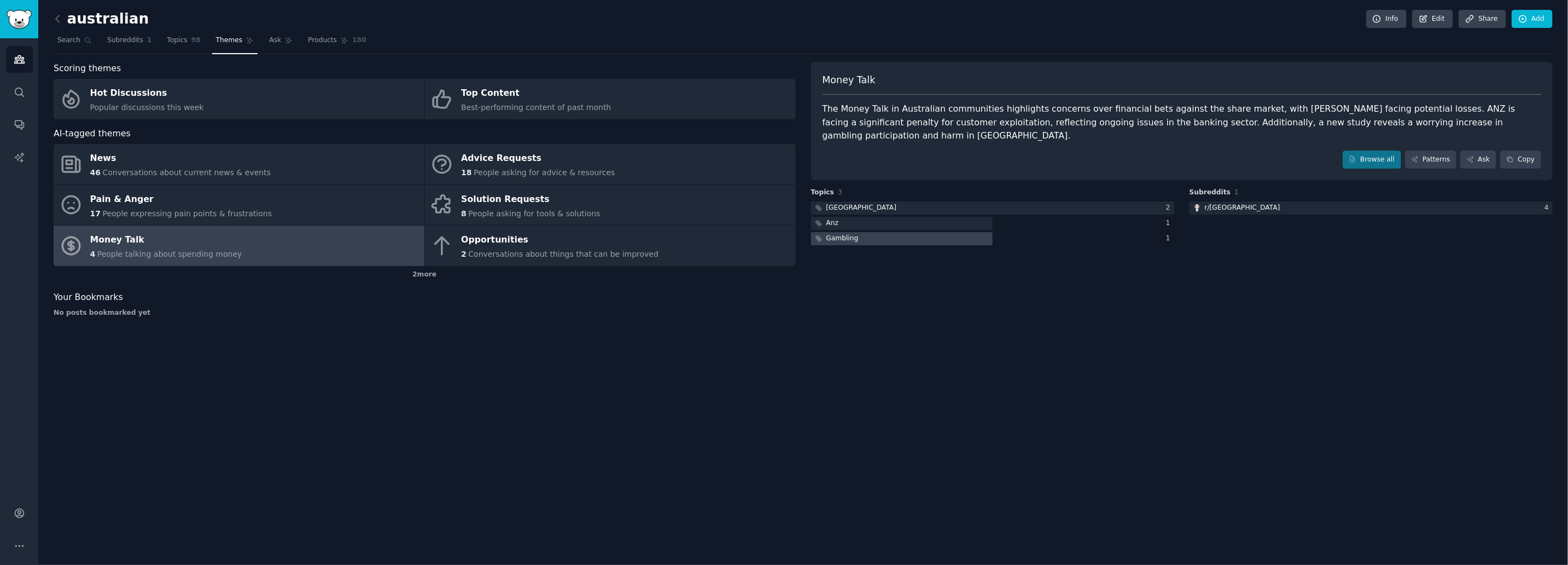
click at [863, 232] on div at bounding box center [902, 239] width 181 height 13
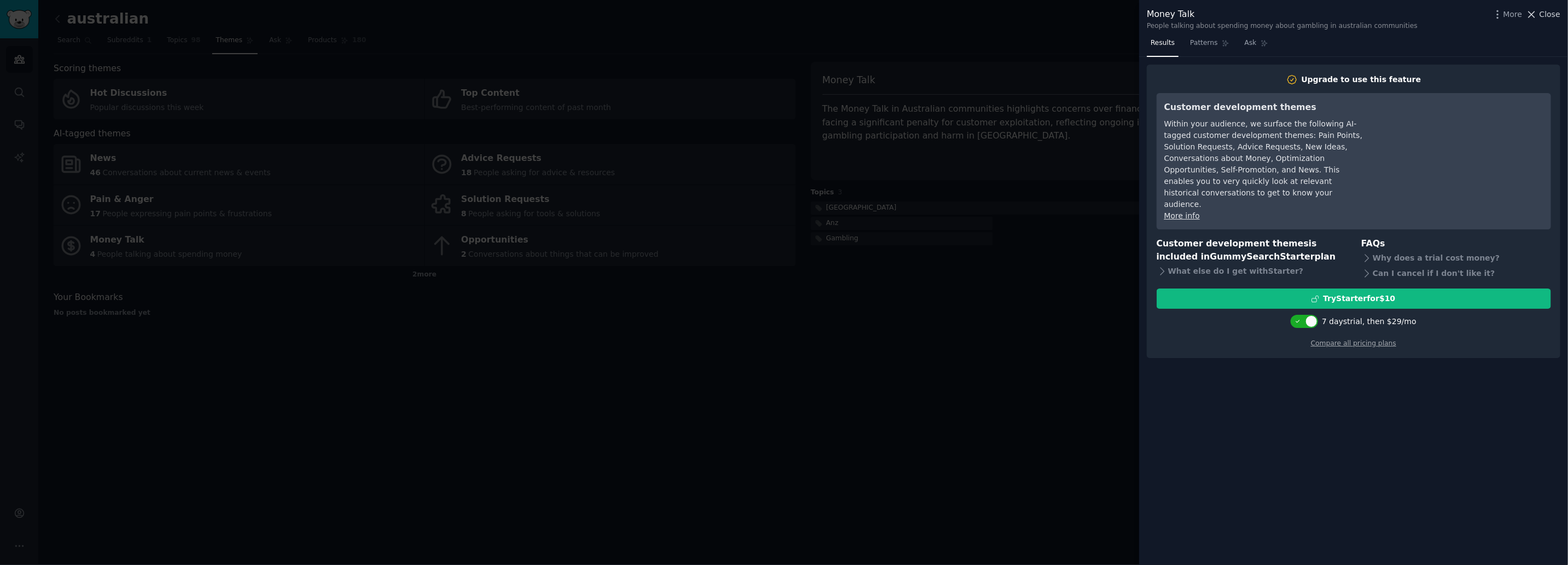
click at [1555, 10] on span "Close" at bounding box center [1549, 14] width 21 height 11
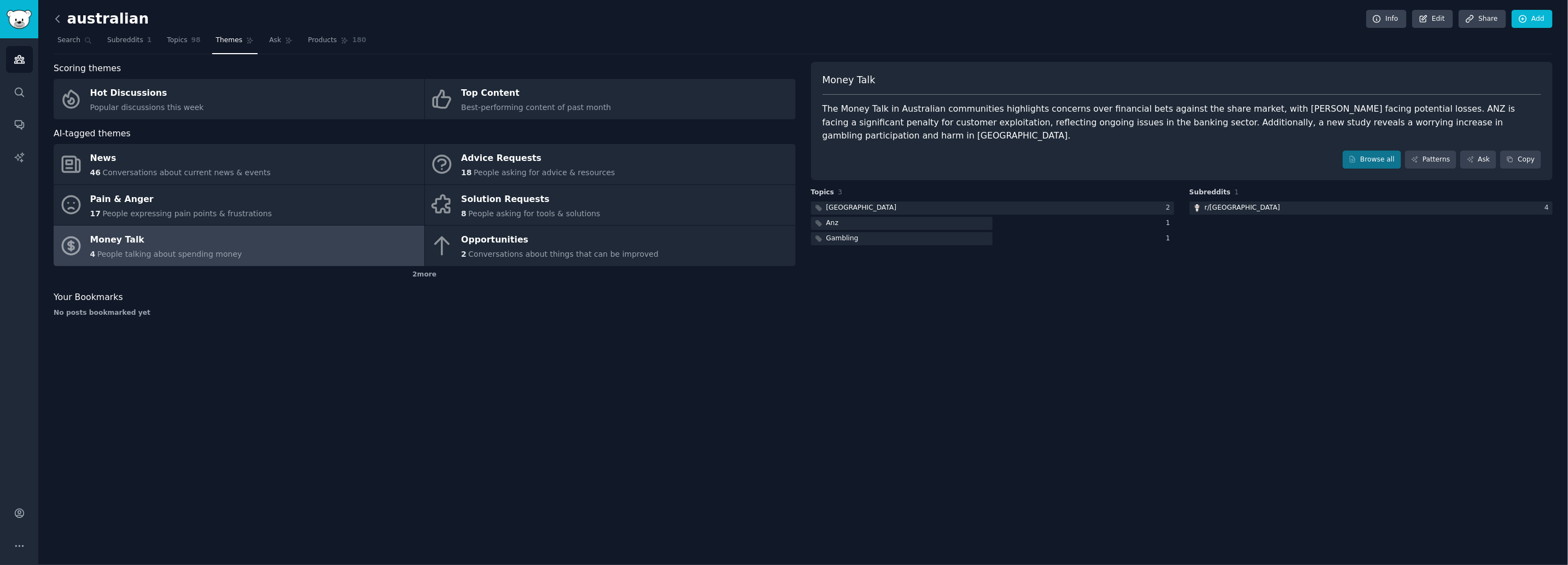
click at [59, 17] on icon at bounding box center [57, 19] width 11 height 11
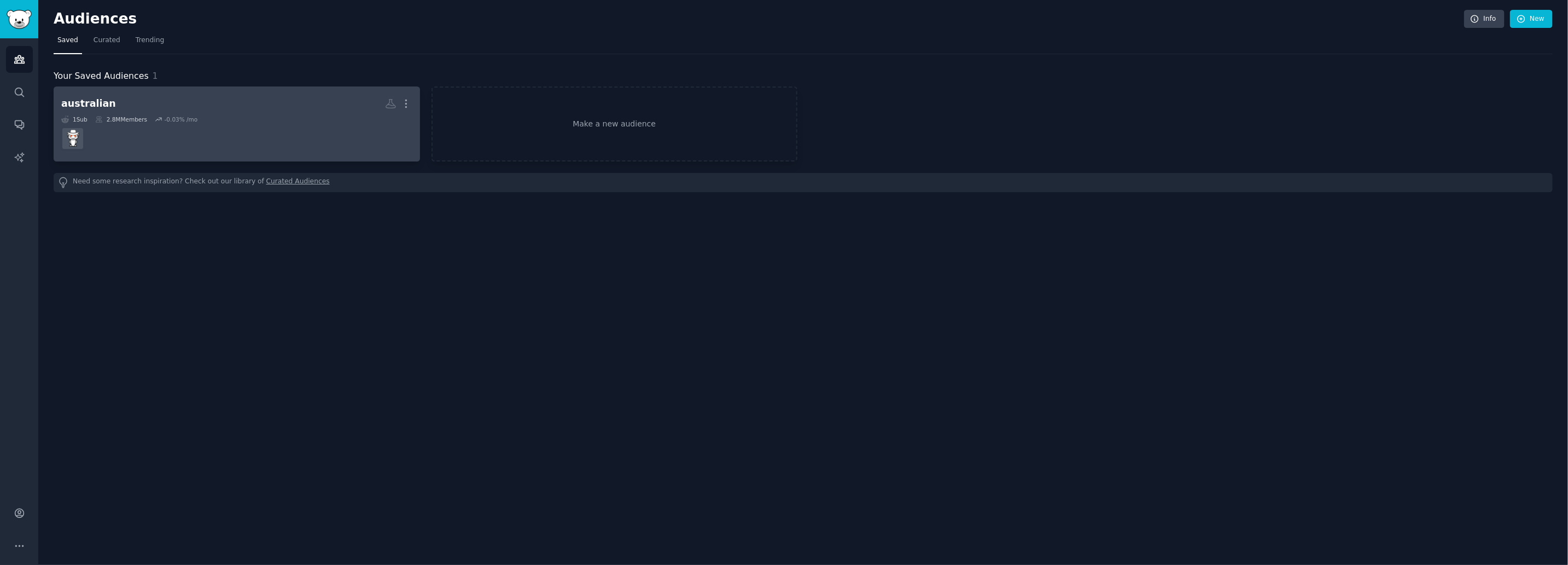
click at [276, 113] on div "australian More 1 Sub 2.8M Members -0.03 % /mo" at bounding box center [236, 124] width 351 height 59
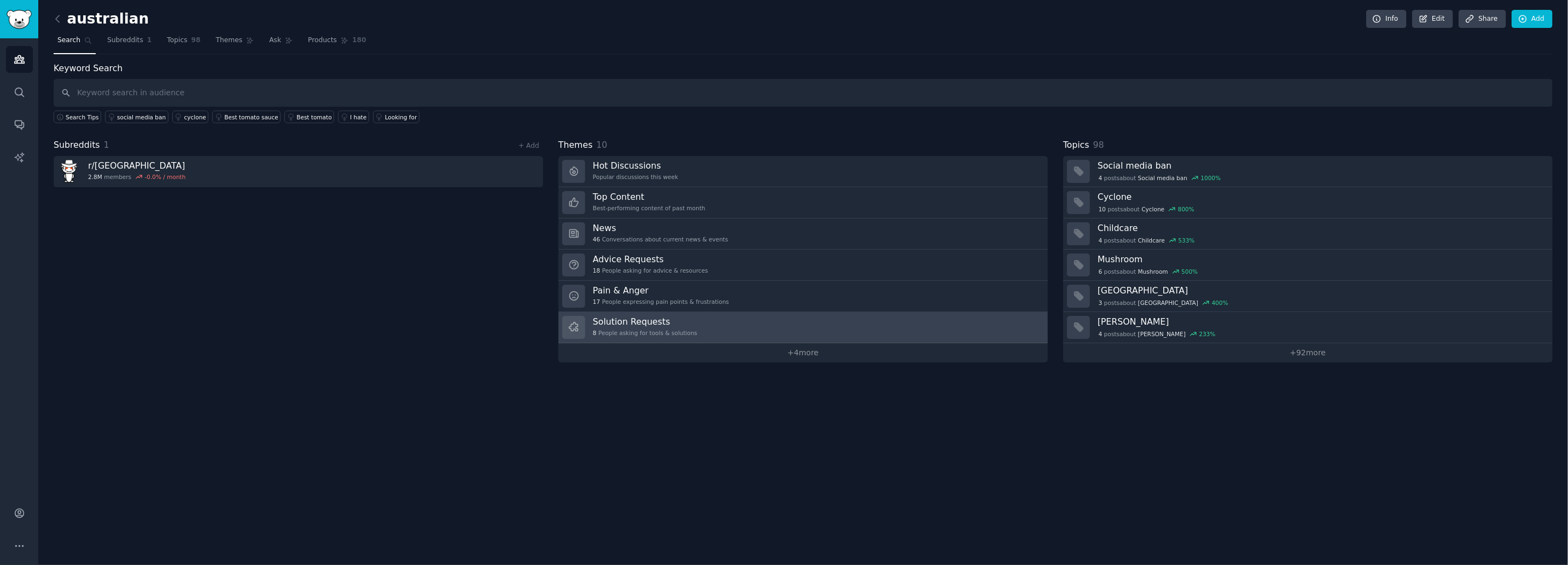
click at [618, 320] on h3 "Solution Requests" at bounding box center [645, 321] width 105 height 11
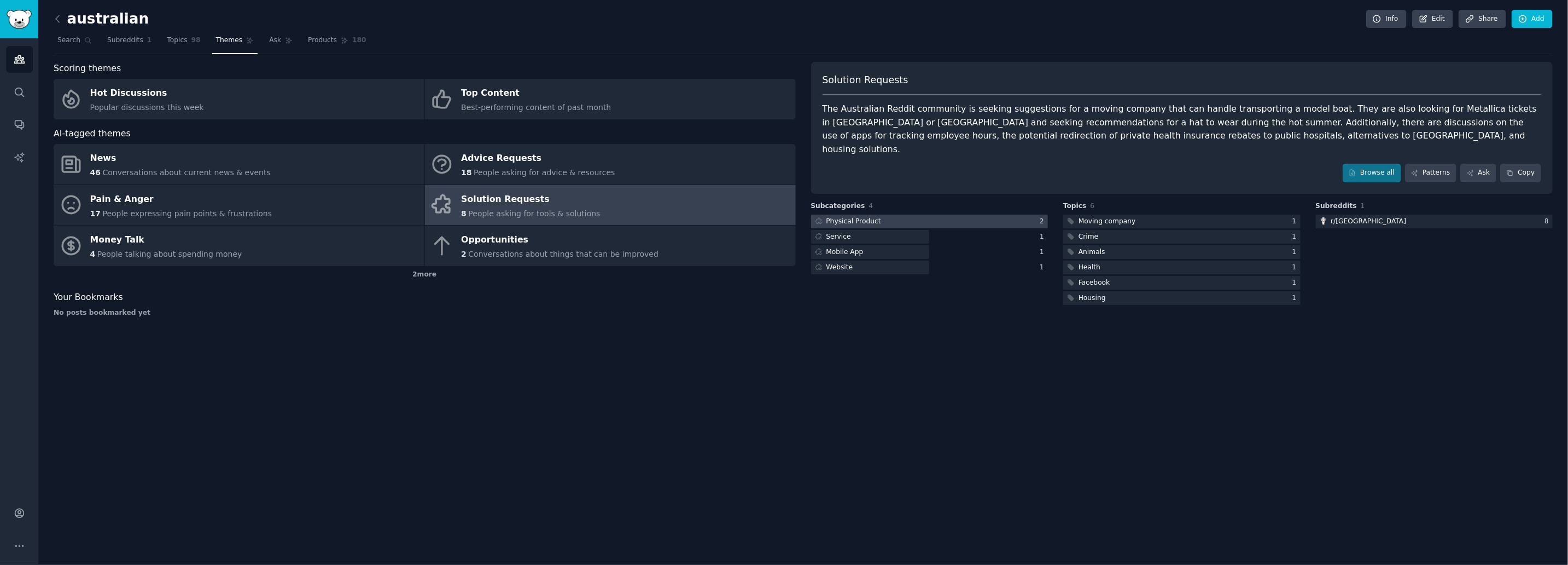
click at [864, 217] on div "Physical Product" at bounding box center [853, 222] width 55 height 10
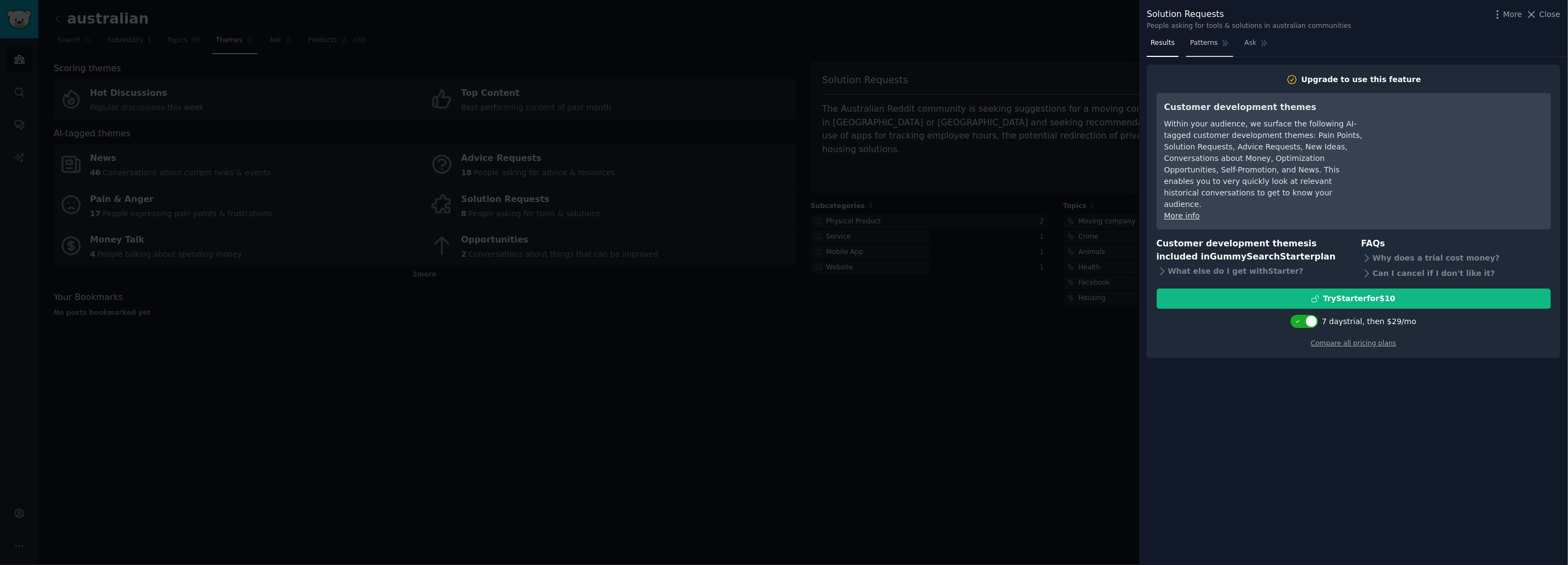
click at [1195, 43] on span "Patterns" at bounding box center [1203, 43] width 27 height 10
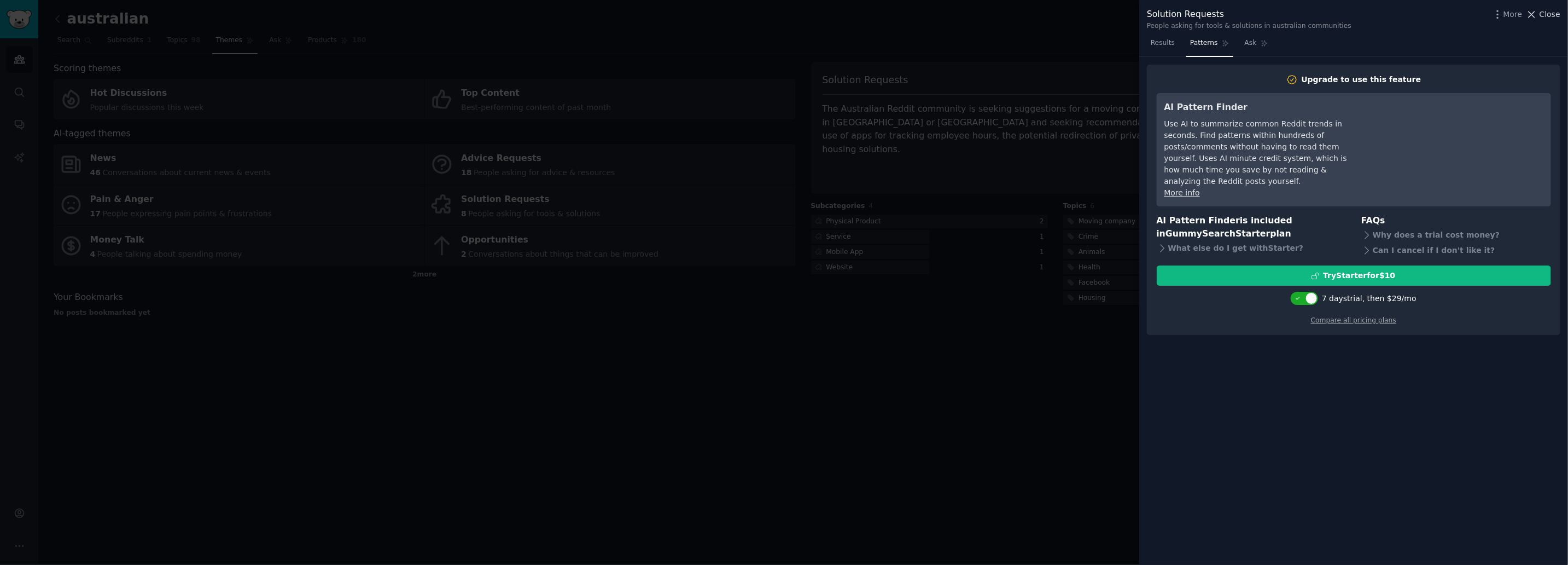
click at [1549, 11] on span "Close" at bounding box center [1549, 14] width 21 height 11
